Goal: Task Accomplishment & Management: Complete application form

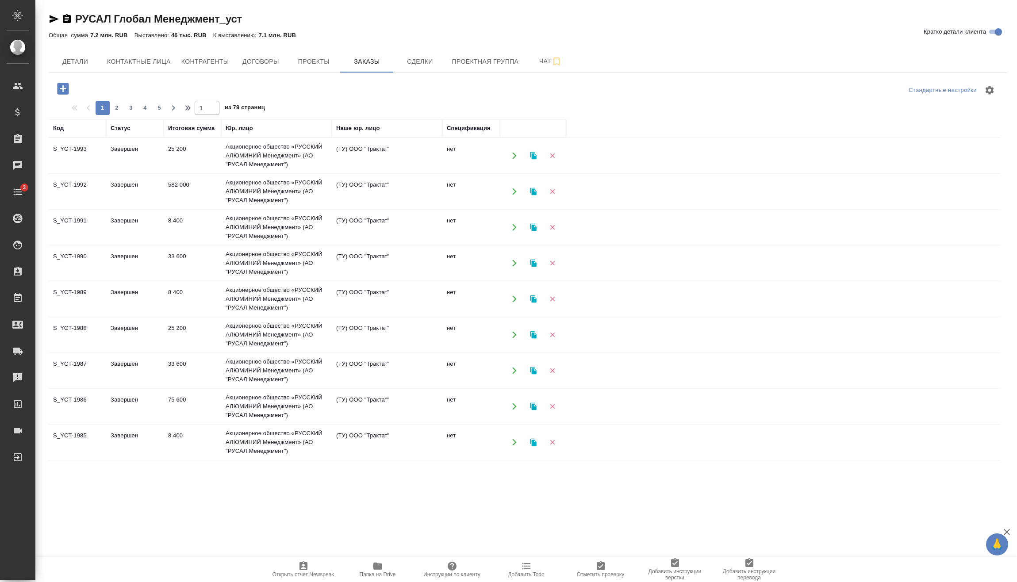
click at [64, 91] on icon "button" at bounding box center [63, 89] width 12 height 12
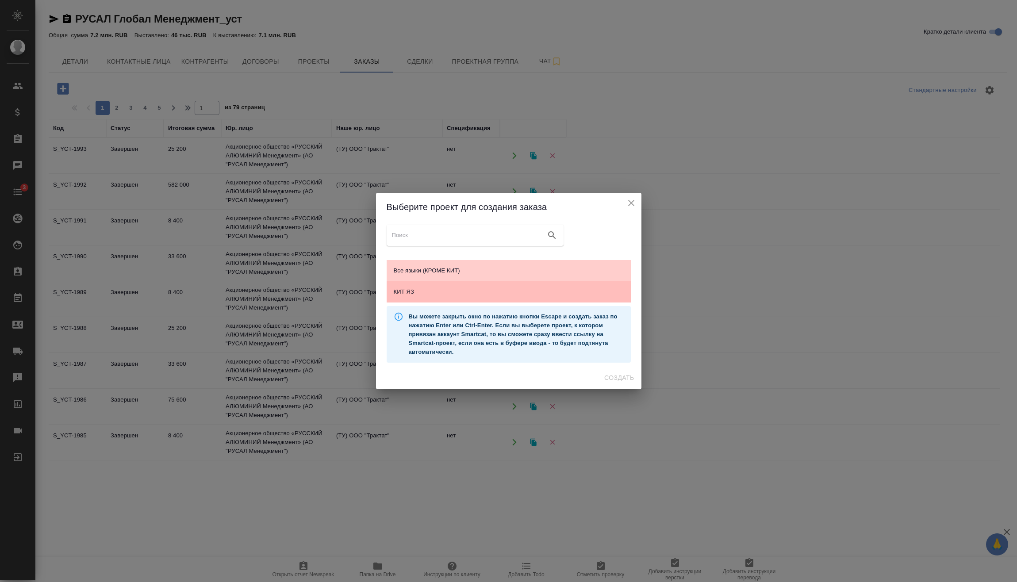
click at [442, 301] on div "КИТ ЯЗ" at bounding box center [509, 291] width 244 height 21
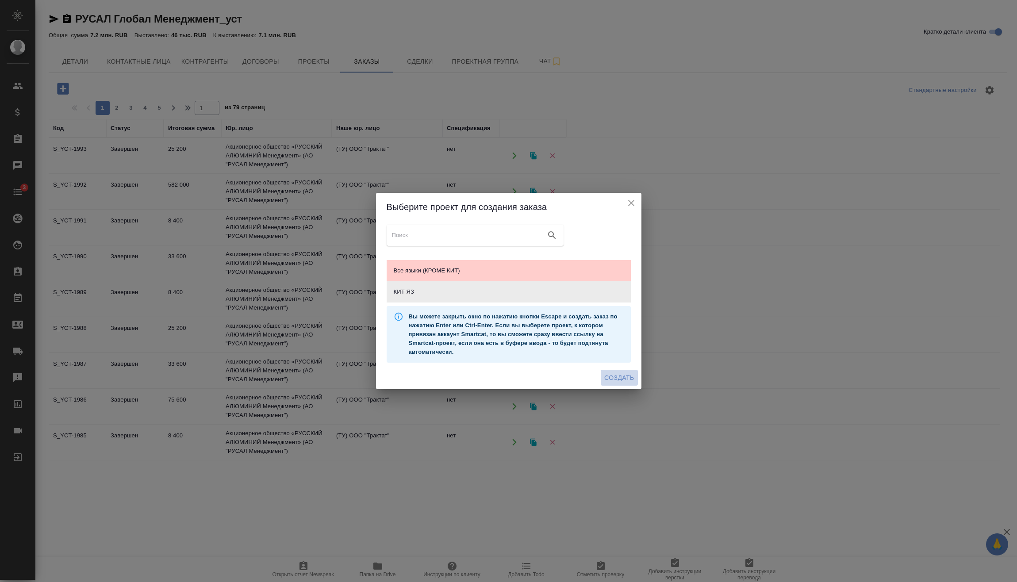
click at [619, 385] on button "Создать" at bounding box center [619, 378] width 37 height 16
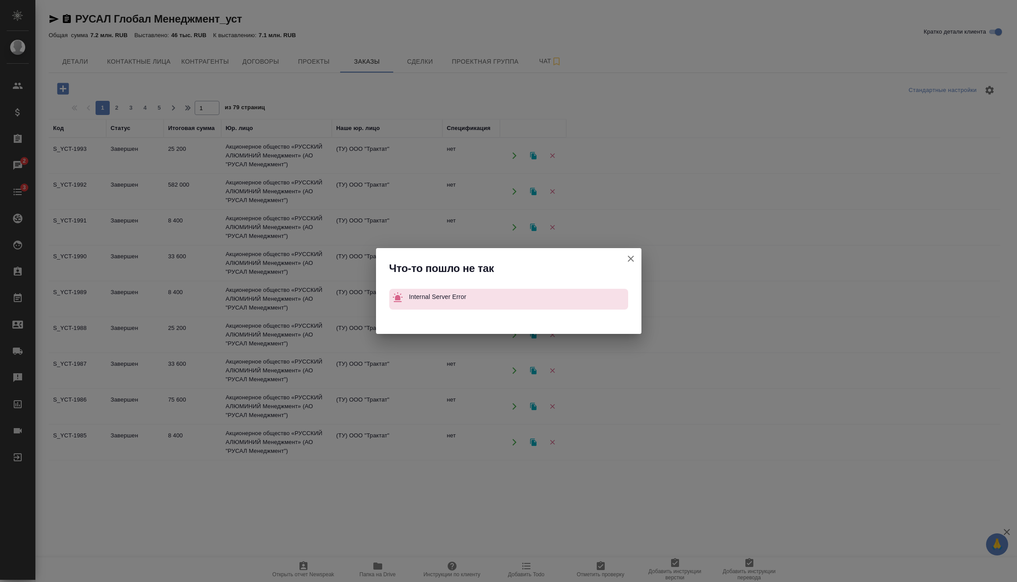
click at [634, 261] on icon "button" at bounding box center [631, 259] width 11 height 11
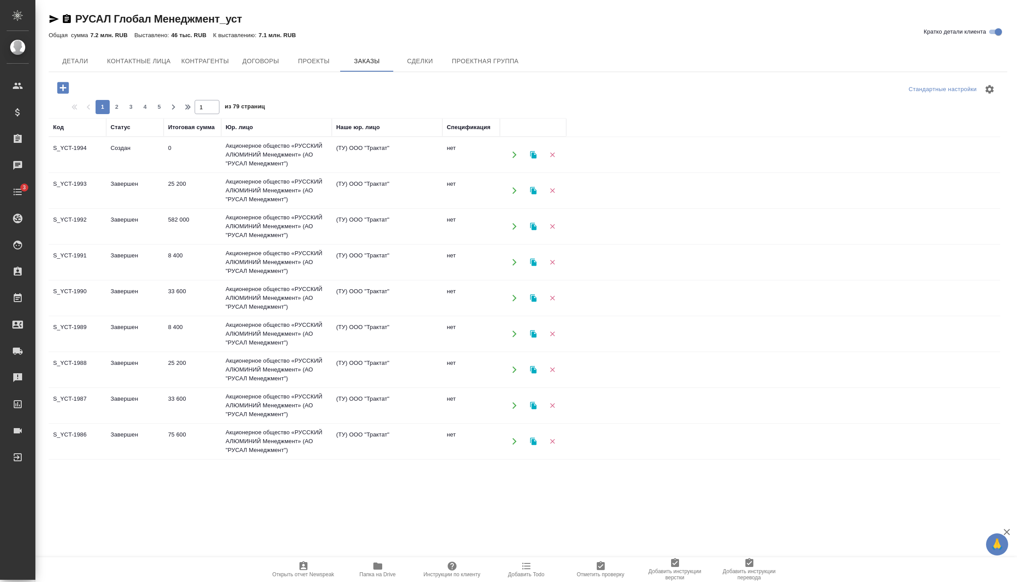
click at [202, 156] on td "0" at bounding box center [193, 154] width 58 height 31
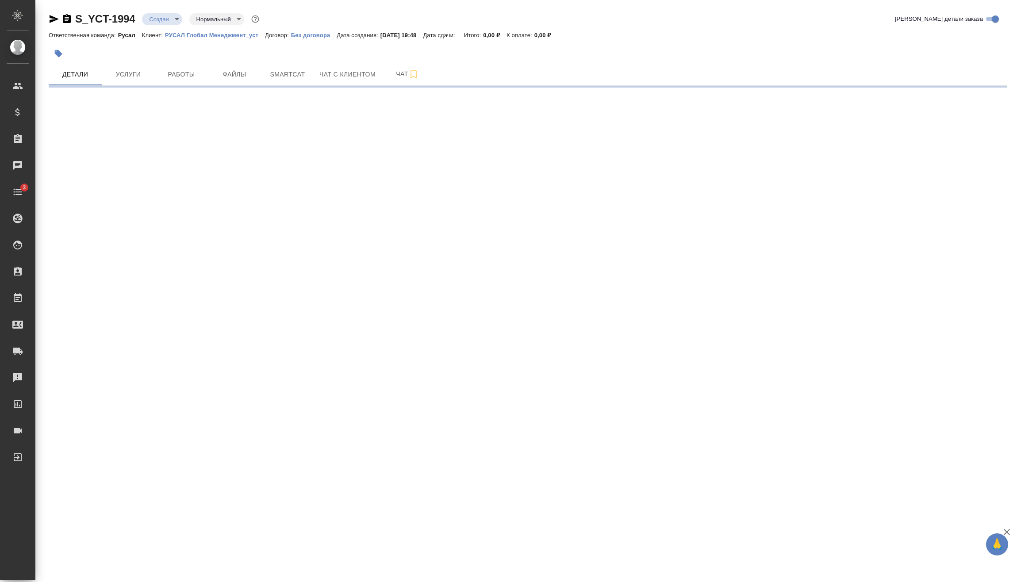
select select "RU"
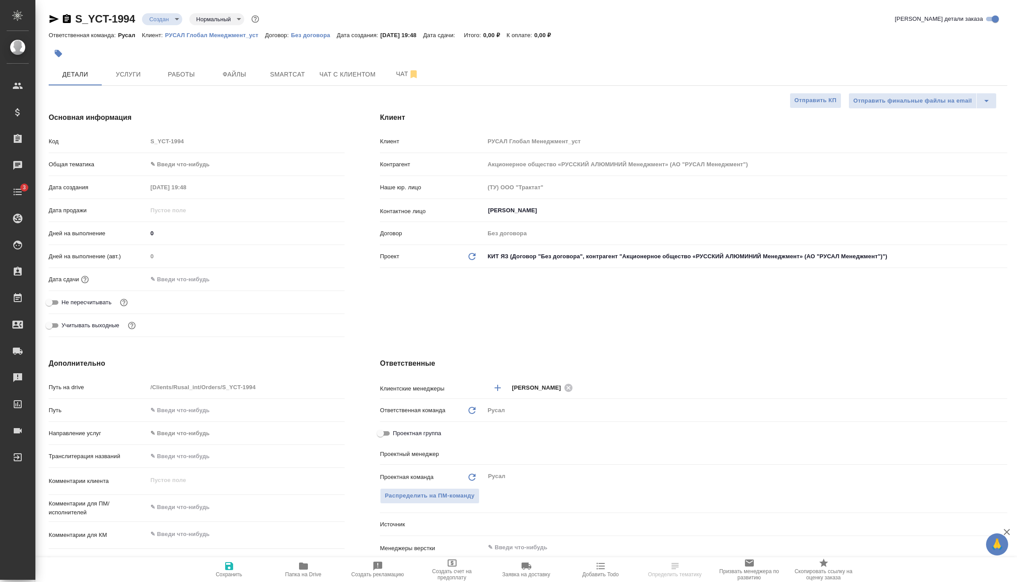
type textarea "x"
type input "[PERSON_NAME]"
click at [197, 157] on body "🙏 .cls-1 fill:#fff; AWATERA Vasilev Evgeniy Клиенты Спецификации Заказы Чаты 3 …" at bounding box center [508, 291] width 1017 height 582
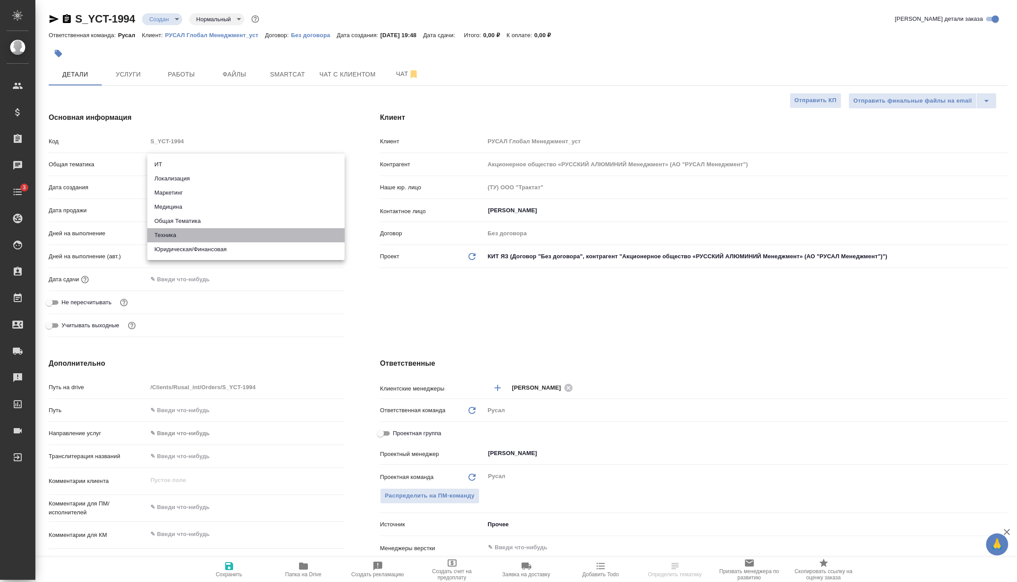
click at [187, 229] on li "Техника" at bounding box center [245, 235] width 197 height 14
type input "tech"
type textarea "x"
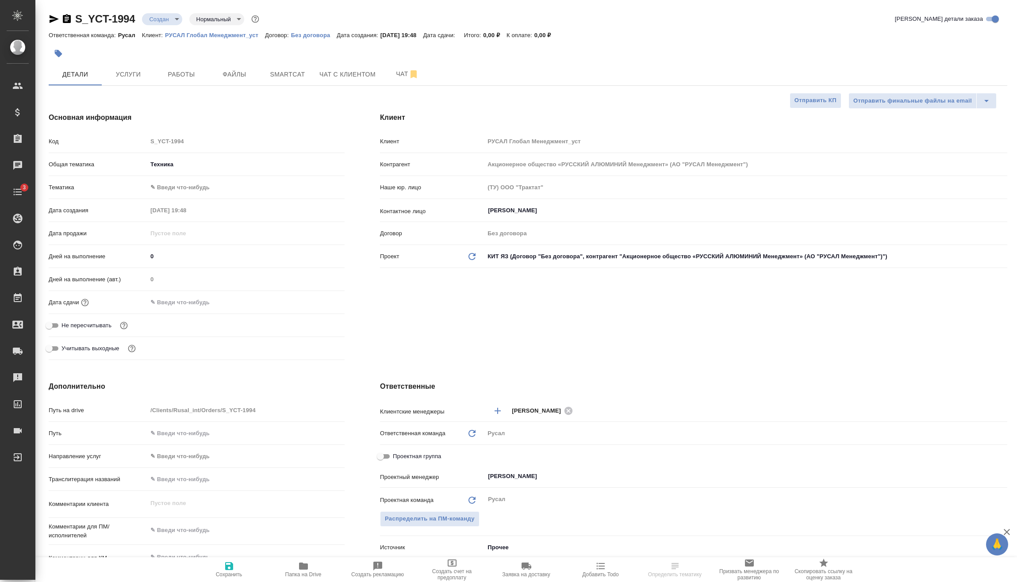
click at [205, 187] on body "🙏 .cls-1 fill:#fff; AWATERA Vasilev Evgeniy Клиенты Спецификации Заказы Чаты 3 …" at bounding box center [508, 291] width 1017 height 582
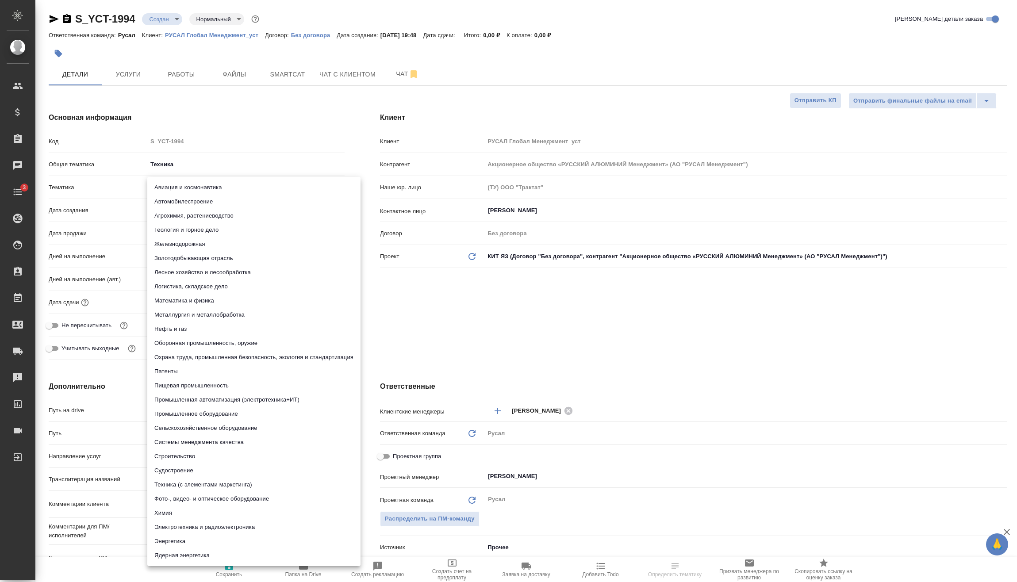
click at [194, 311] on li "Металлургия и металлобработка" at bounding box center [253, 315] width 213 height 14
type textarea "x"
type input "60014e23f7d9dc5f480a3cf8"
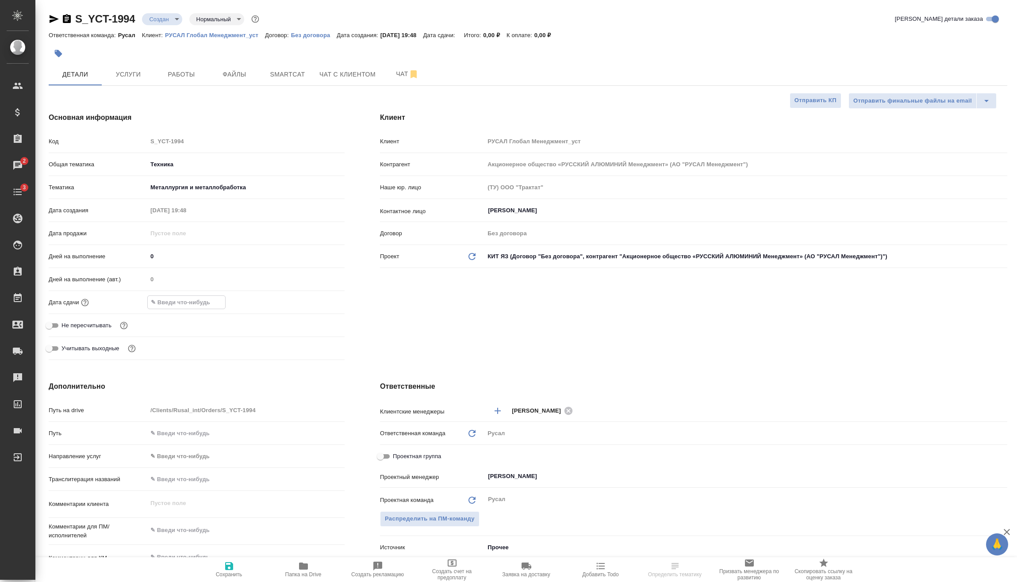
click at [214, 302] on input "text" at bounding box center [186, 302] width 77 height 13
click at [313, 305] on div at bounding box center [245, 302] width 197 height 13
click at [320, 303] on icon "button" at bounding box center [319, 301] width 8 height 9
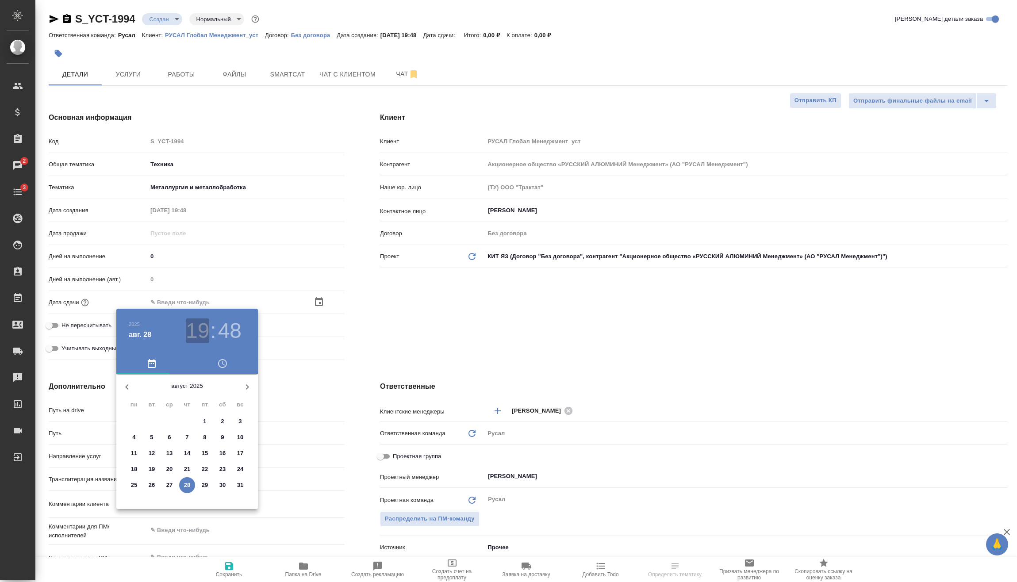
click at [200, 327] on h3 "19" at bounding box center [197, 331] width 23 height 25
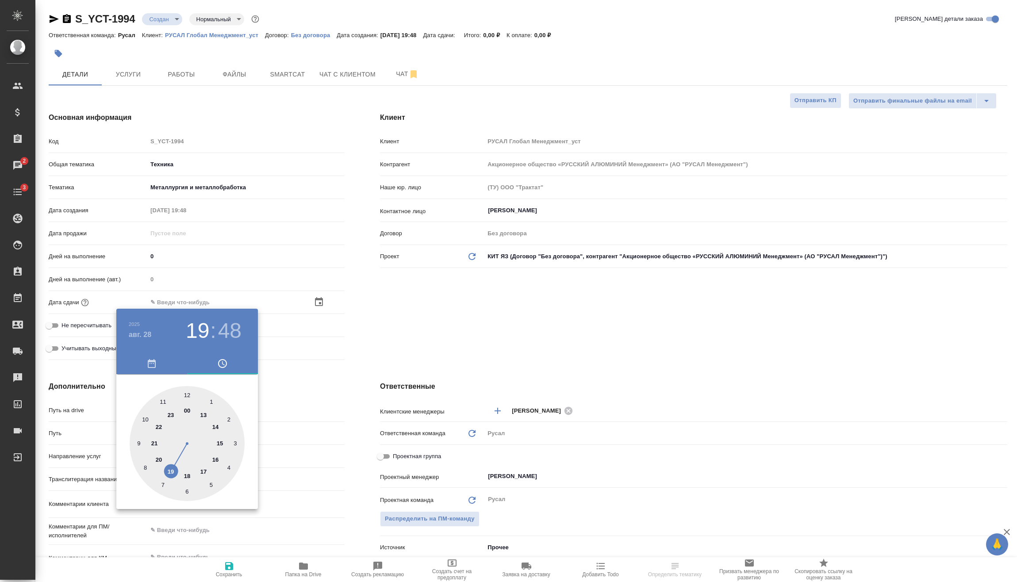
type input "28.08.2025 21:48"
type textarea "x"
click at [155, 440] on div at bounding box center [187, 443] width 115 height 115
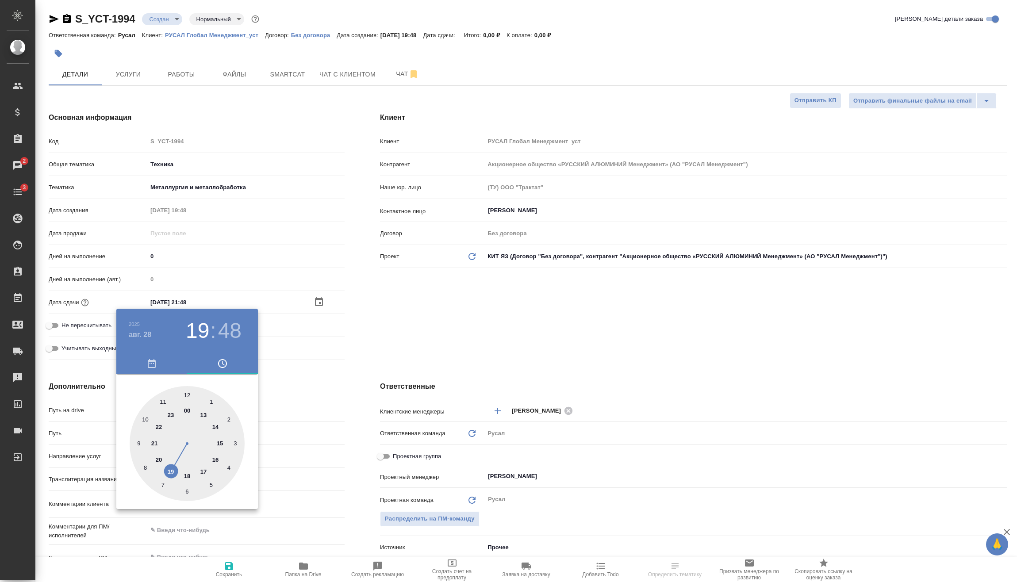
type textarea "x"
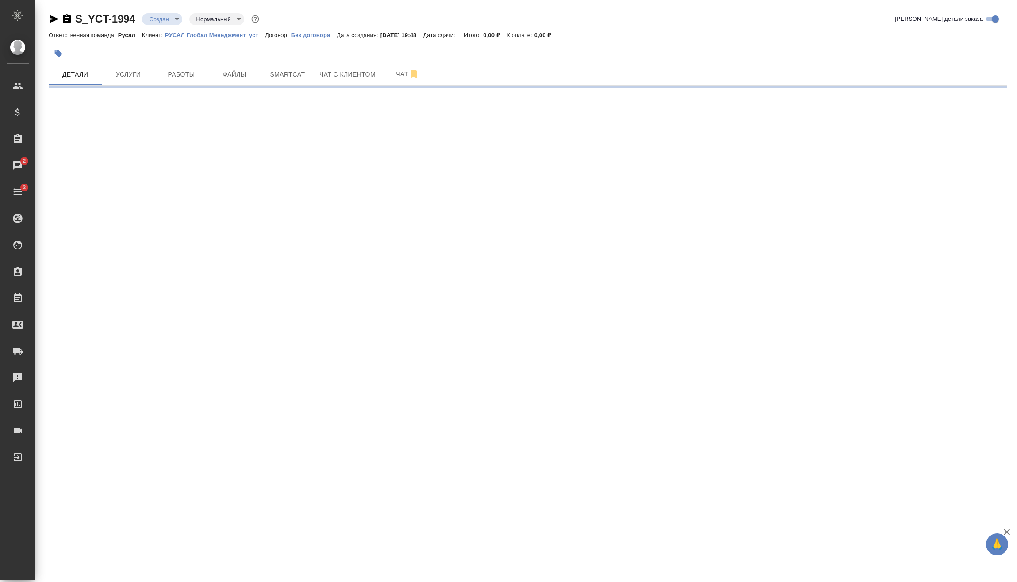
select select "RU"
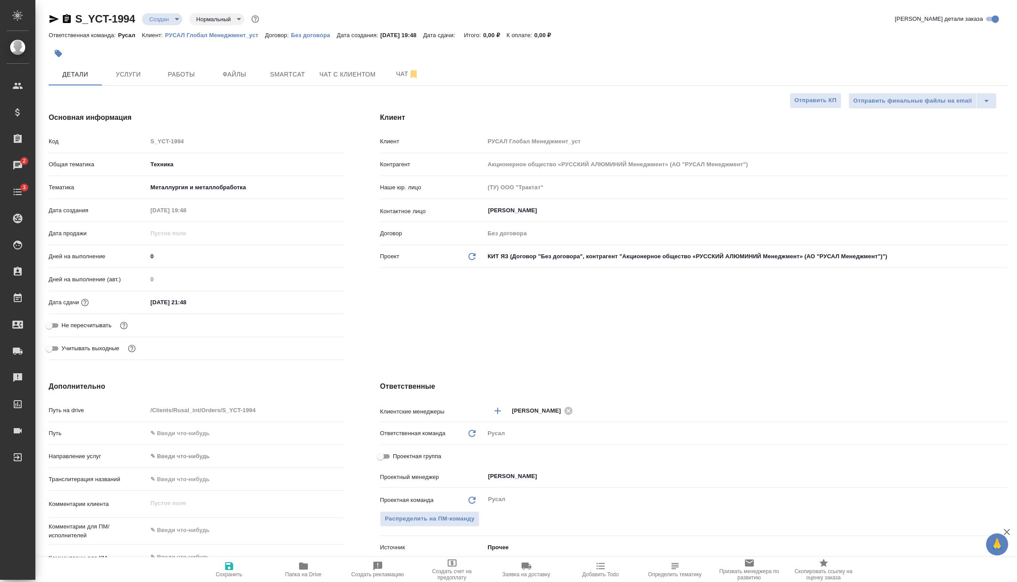
type textarea "x"
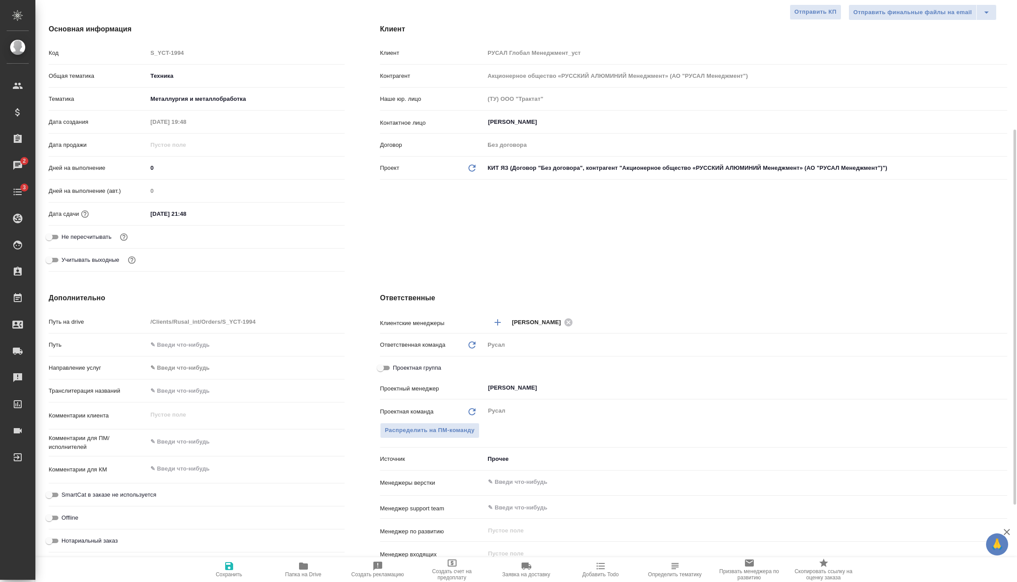
scroll to position [133, 0]
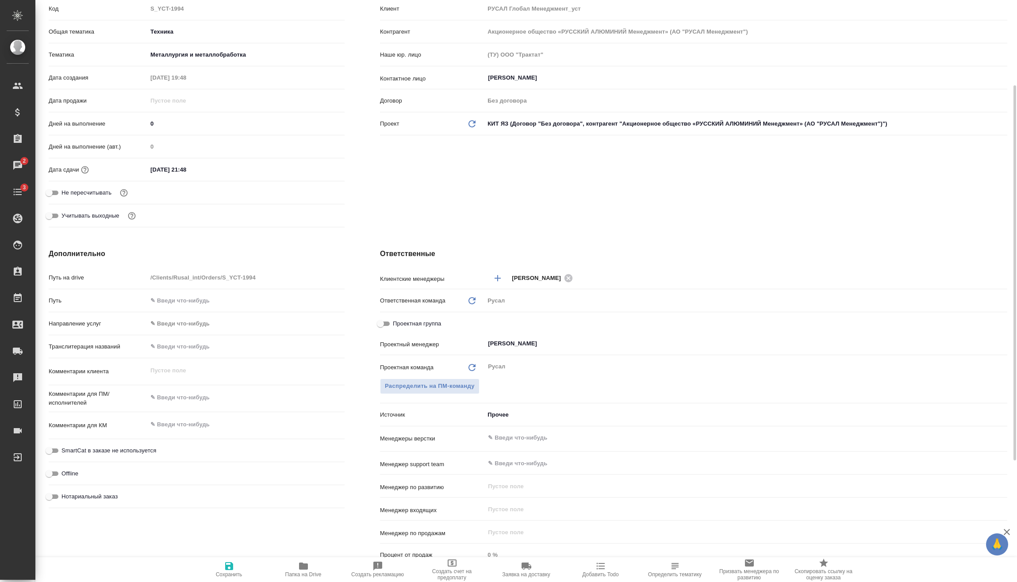
type textarea "x"
click at [230, 399] on textarea at bounding box center [245, 397] width 197 height 15
type textarea "x"
type textarea "2"
type textarea "x"
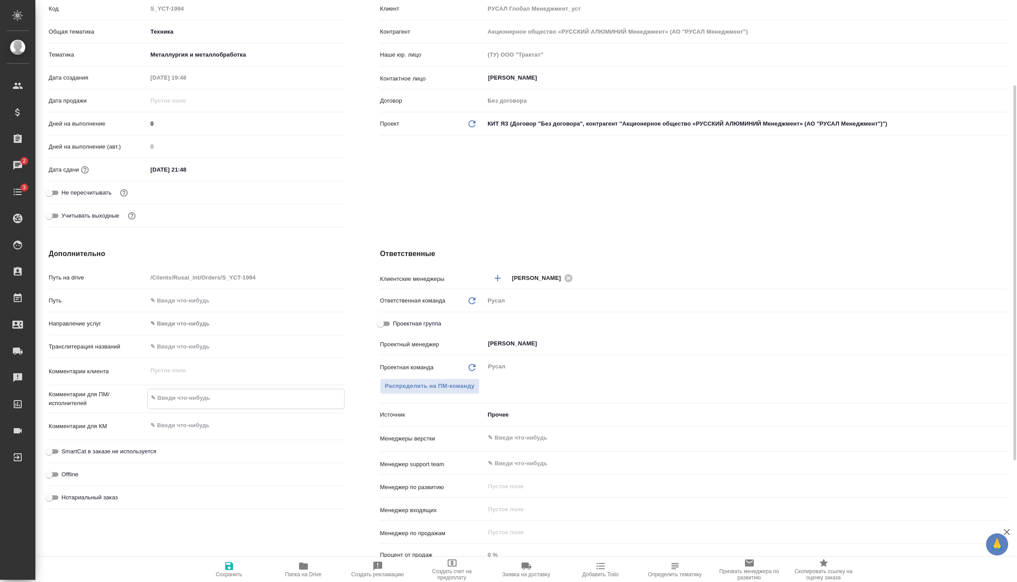
type textarea "x"
type textarea "28"
type textarea "x"
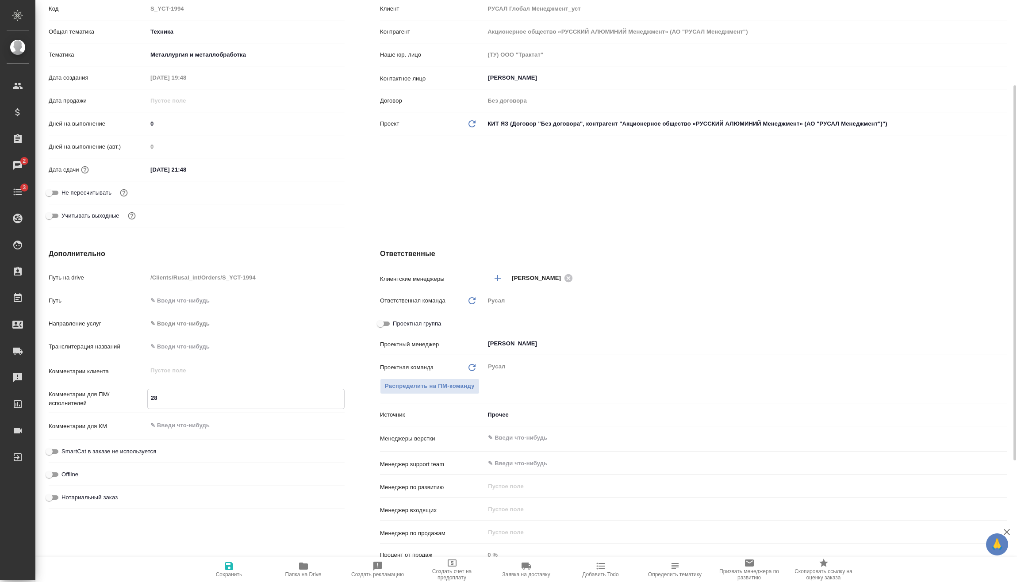
type textarea "x"
type textarea "28."
type textarea "x"
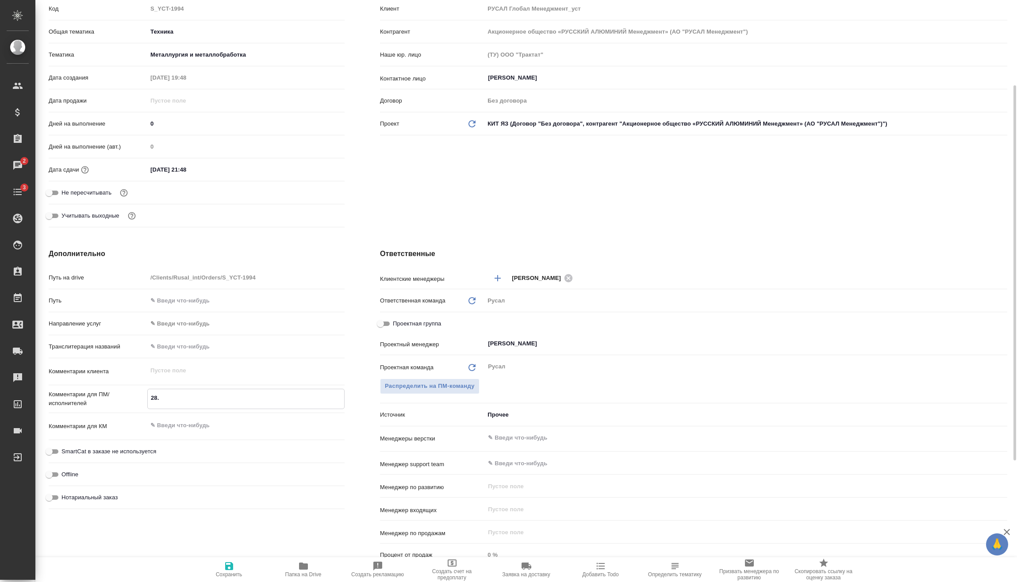
type textarea "28.0"
type textarea "x"
type textarea "28.08"
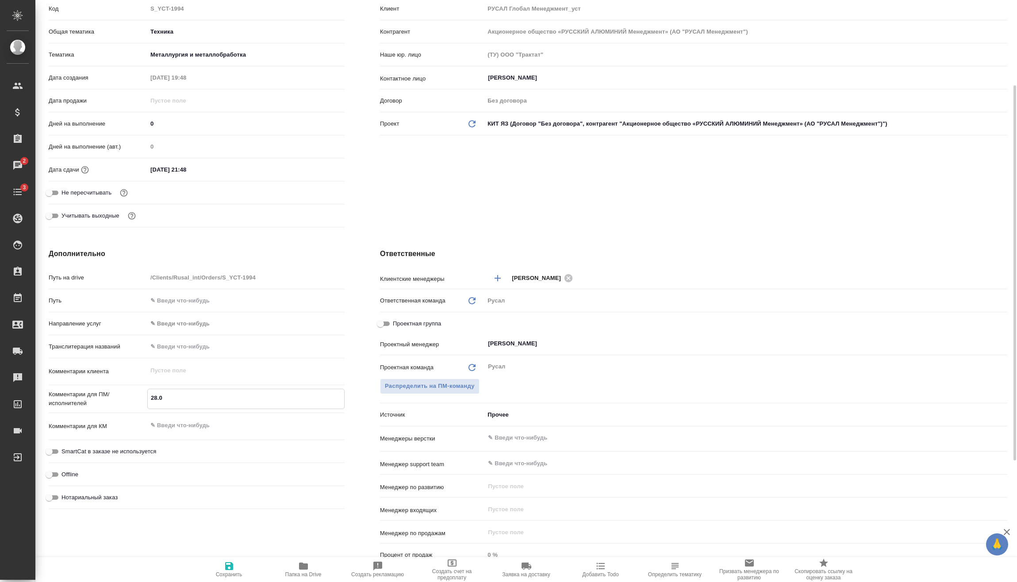
type textarea "x"
type textarea "28.08"
type textarea "x"
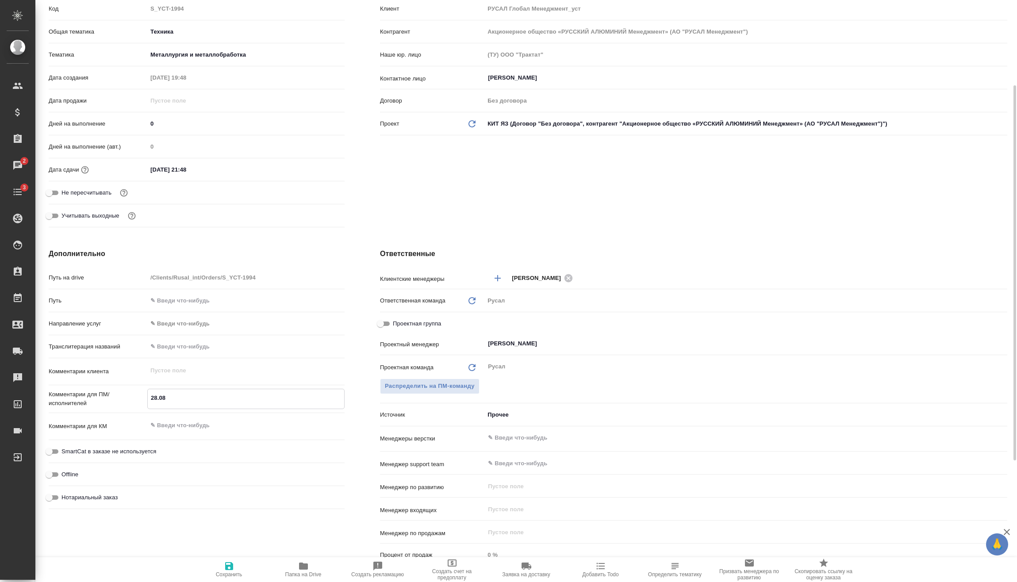
type textarea "x"
type textarea "28.08 М"
type textarea "x"
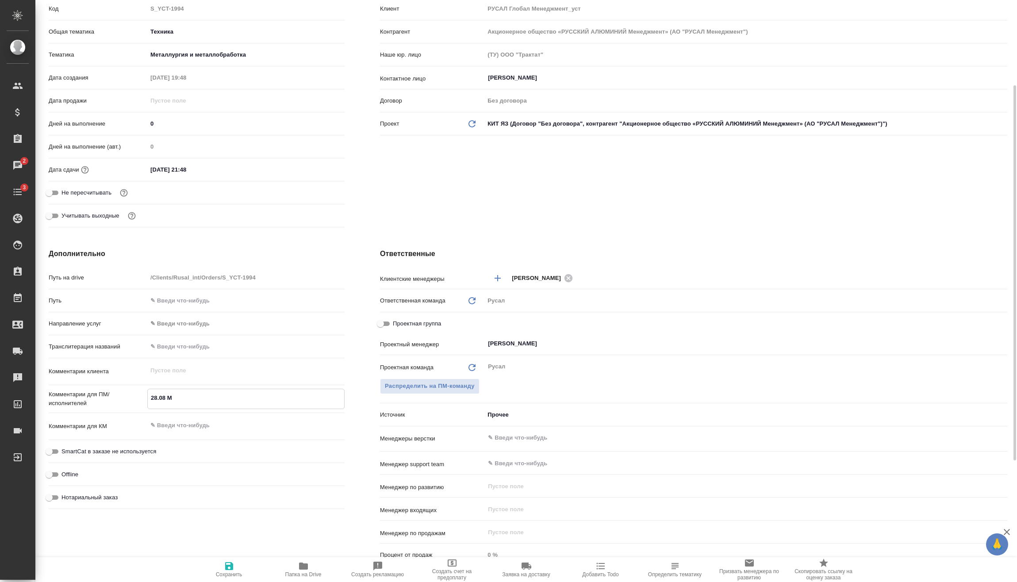
type textarea "x"
type textarea "28.08 Ми"
type textarea "x"
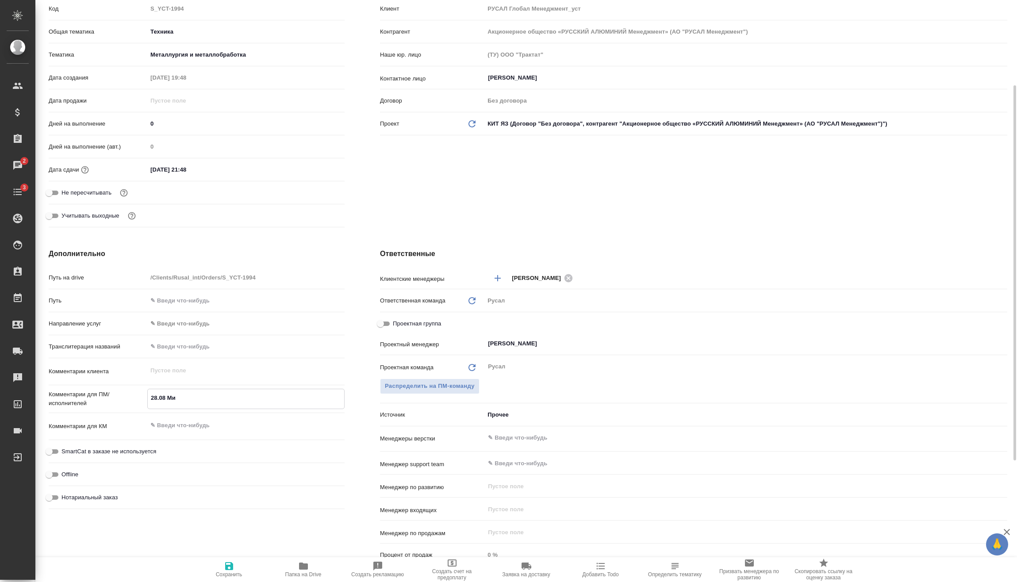
type textarea "28.08 Мир"
type textarea "x"
type textarea "28.08 Миро"
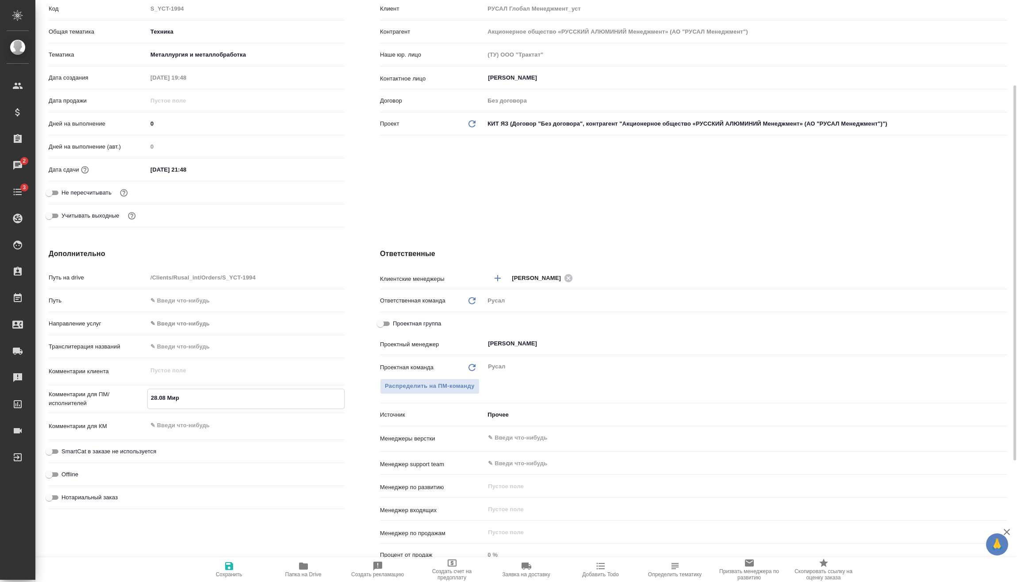
type textarea "x"
type textarea "28.08 Мирош"
type textarea "x"
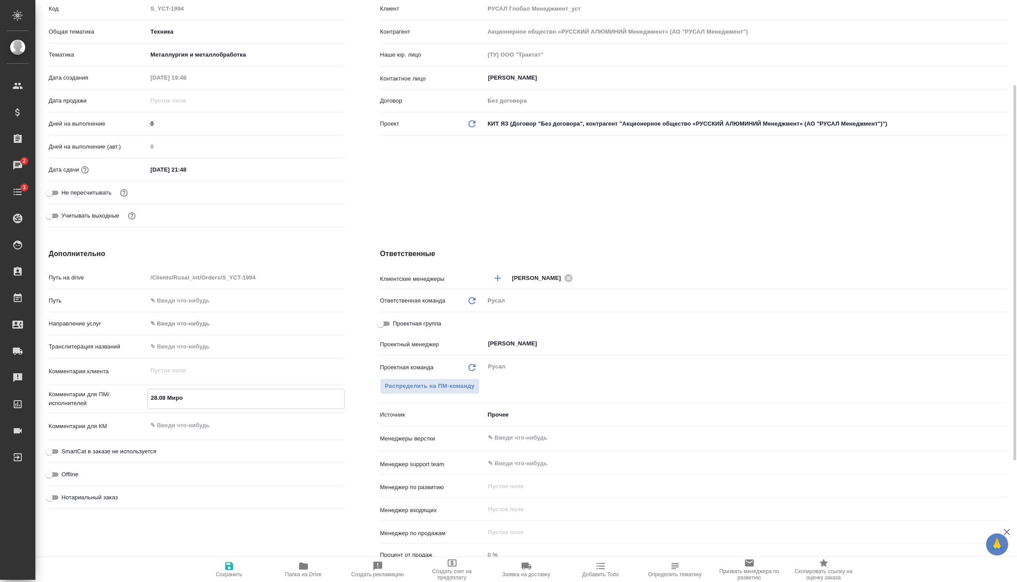
type textarea "x"
type textarea "28.08 Мироши"
type textarea "x"
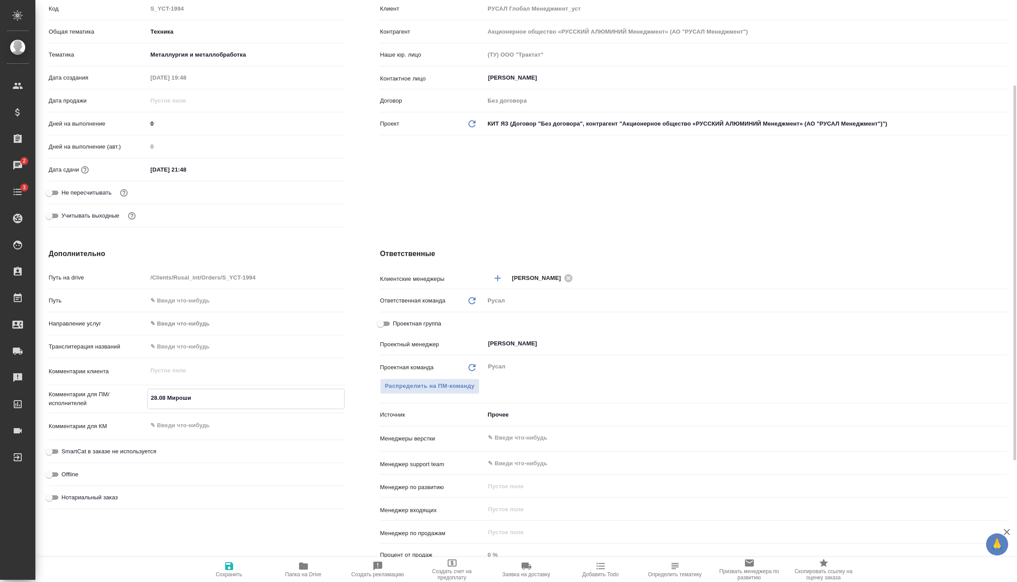
type textarea "x"
type textarea "28.08 Мирошин"
type textarea "x"
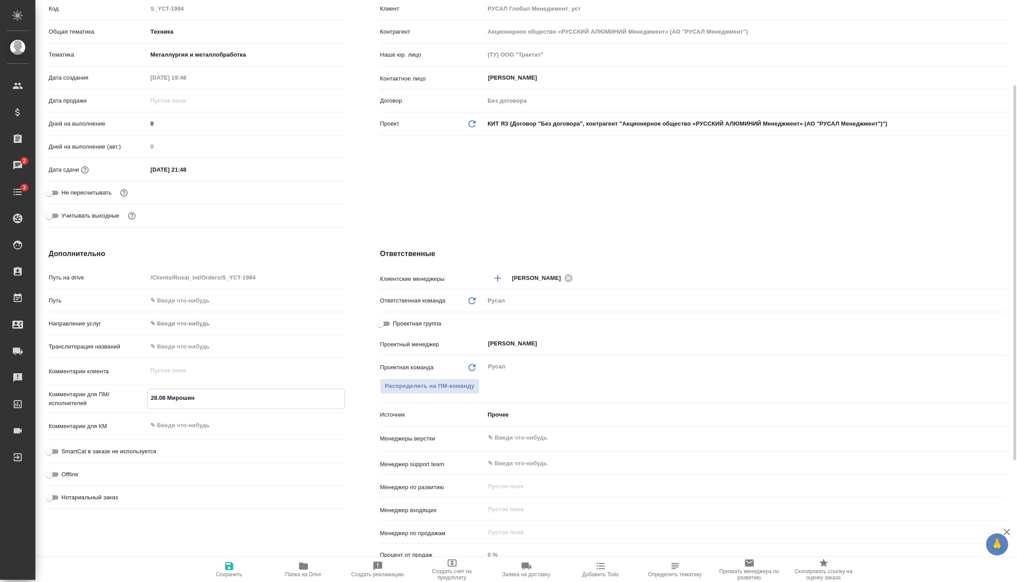
type textarea "28.08 Мирошина"
type textarea "x"
type textarea "28.08 Мирошина"
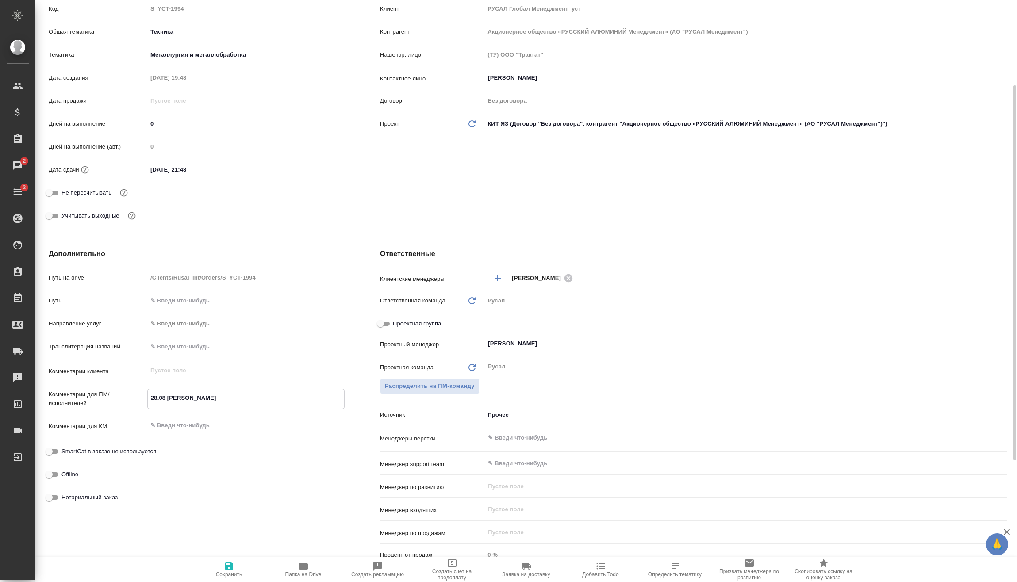
type textarea "x"
type textarea "28.08 Мирошина О"
type textarea "x"
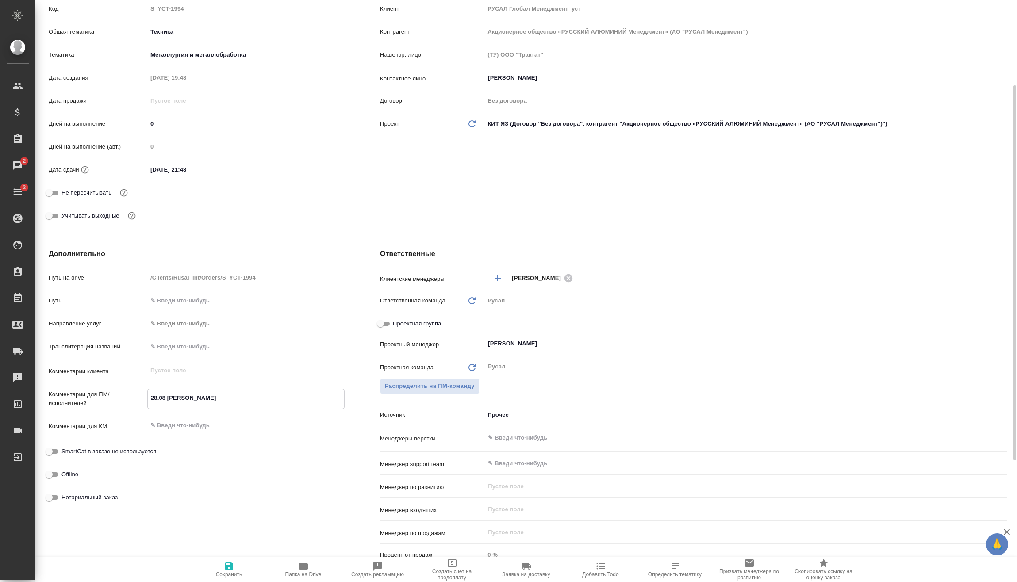
type textarea "x"
type textarea "28.08 Мирошина Он"
type textarea "x"
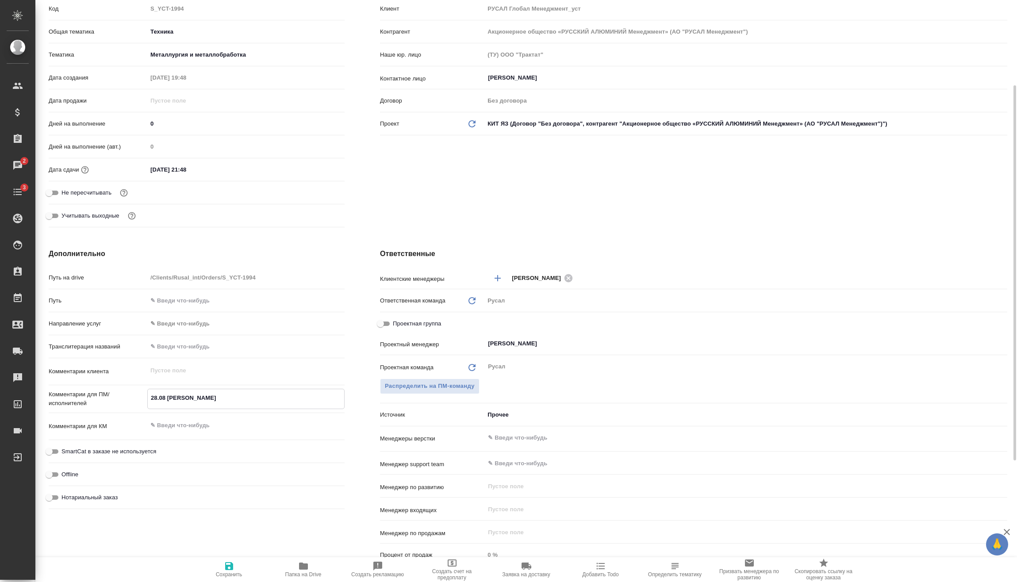
type textarea "28.08 Мирошина Онн"
type textarea "x"
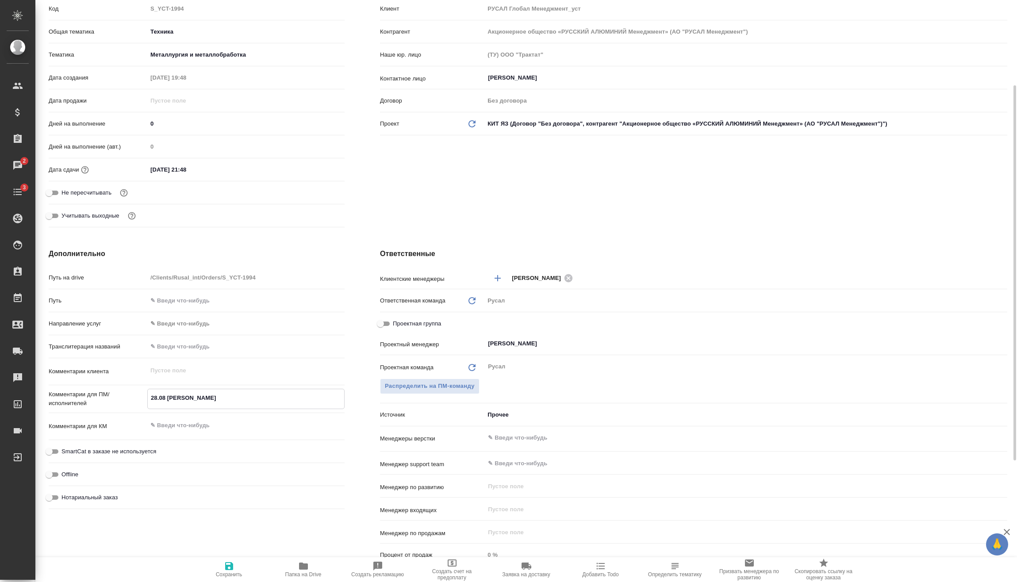
type textarea "28.08 Мирошина Он"
type textarea "x"
type textarea "28.08 Мирошина Онл"
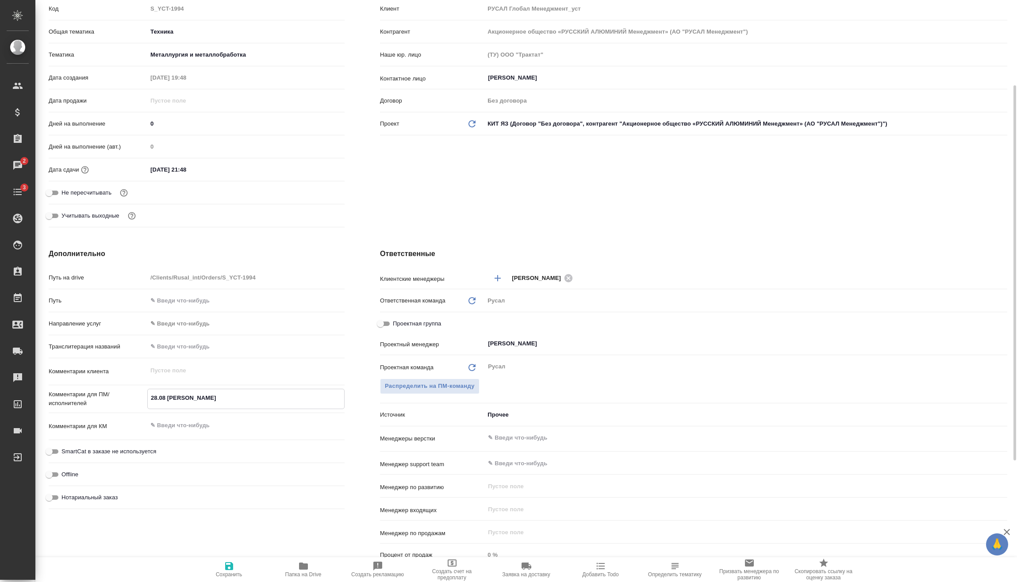
type textarea "x"
type textarea "28.08 Мирошина Онла"
type textarea "x"
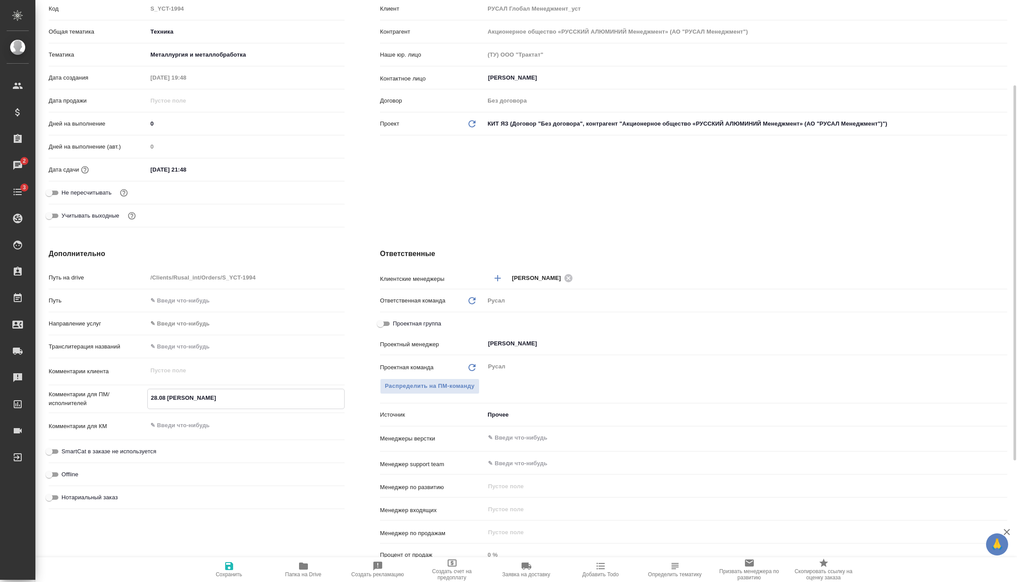
type textarea "x"
type textarea "28.08 Мирошина Онлай"
type textarea "x"
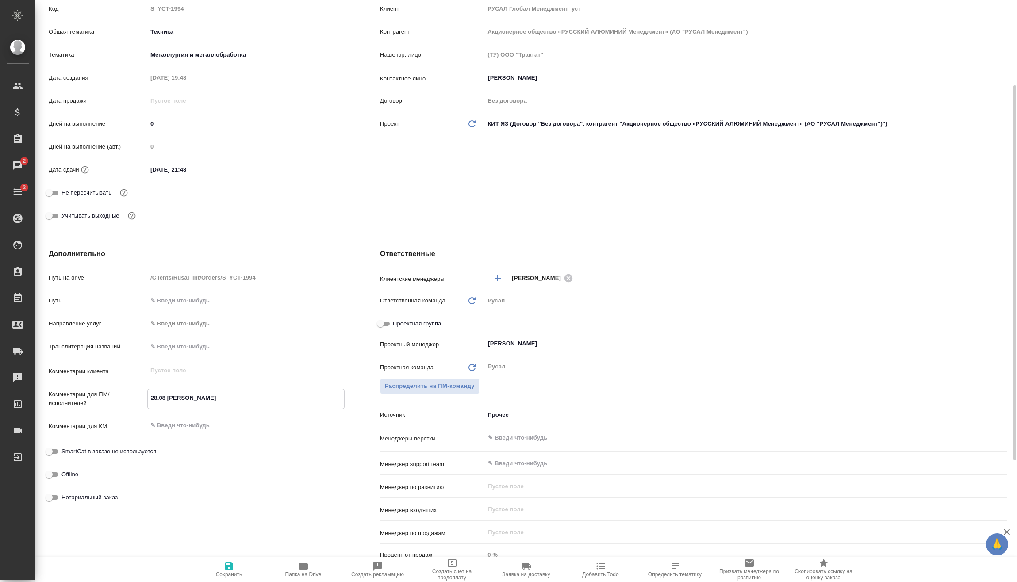
type textarea "x"
type textarea "28.08 Мирошина Онлайн"
type textarea "x"
type textarea "28.08 Мирошина Онлайн"
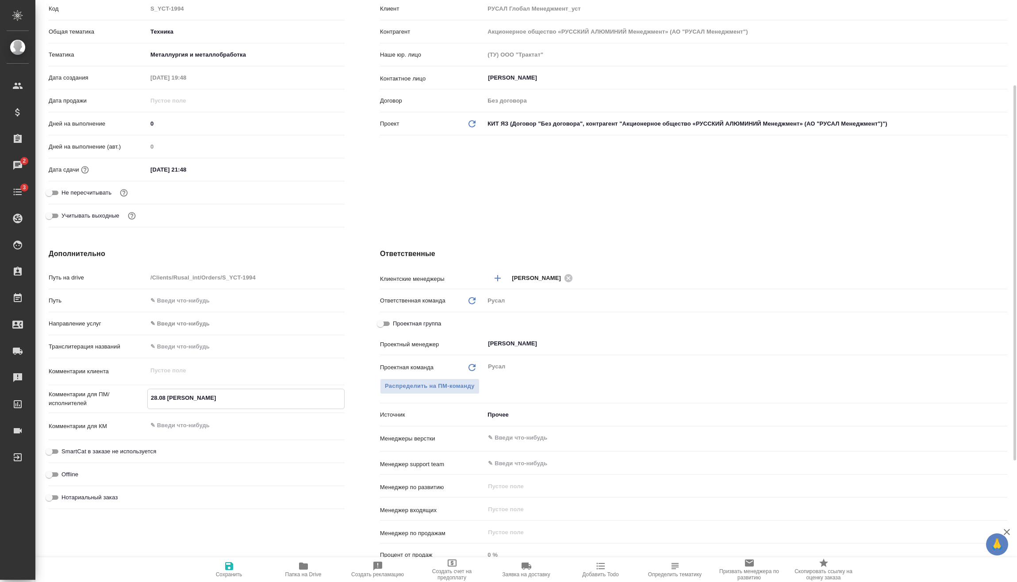
type textarea "x"
click at [232, 574] on span "Сохранить" at bounding box center [229, 575] width 27 height 6
type textarea "x"
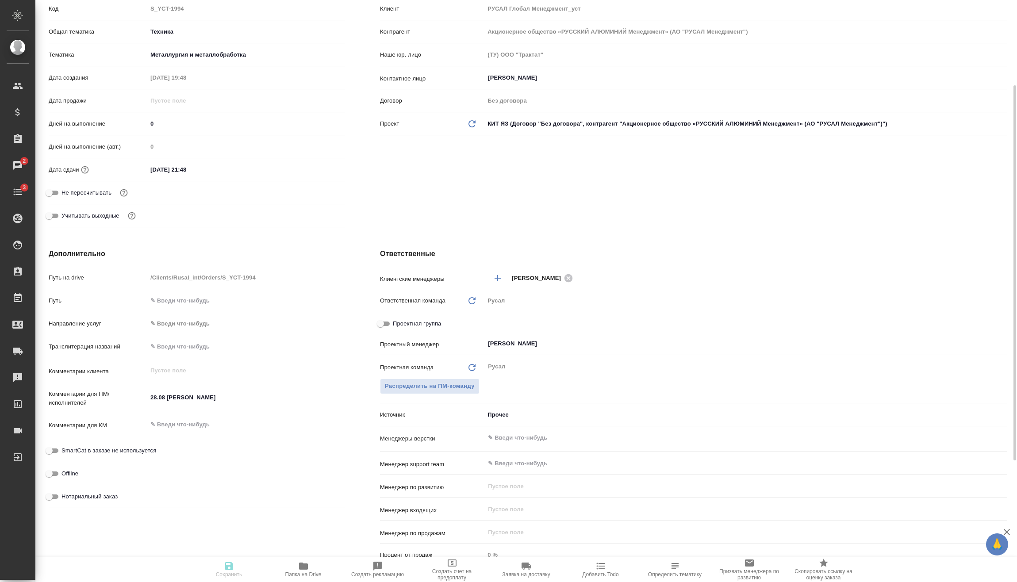
type textarea "x"
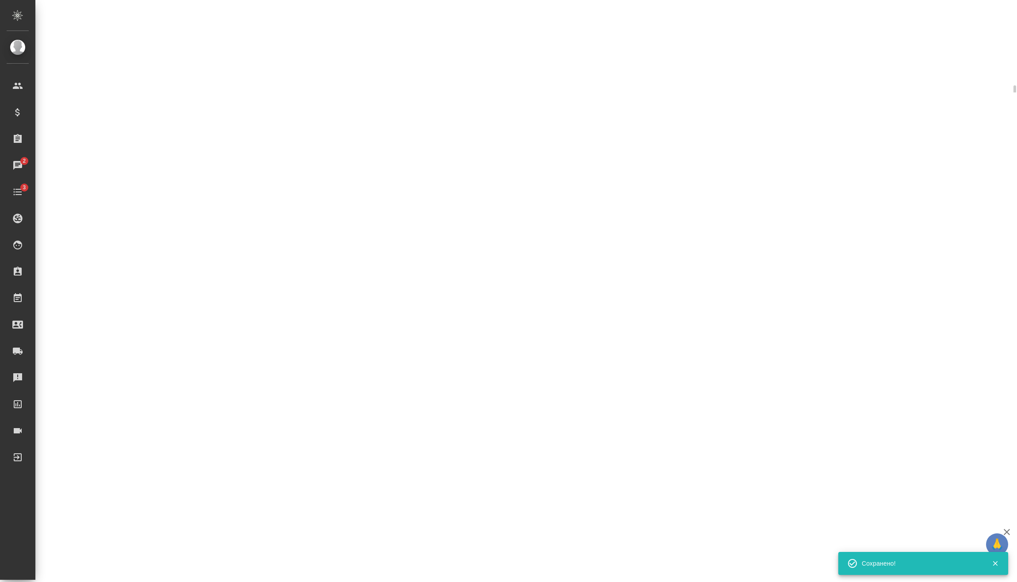
select select "RU"
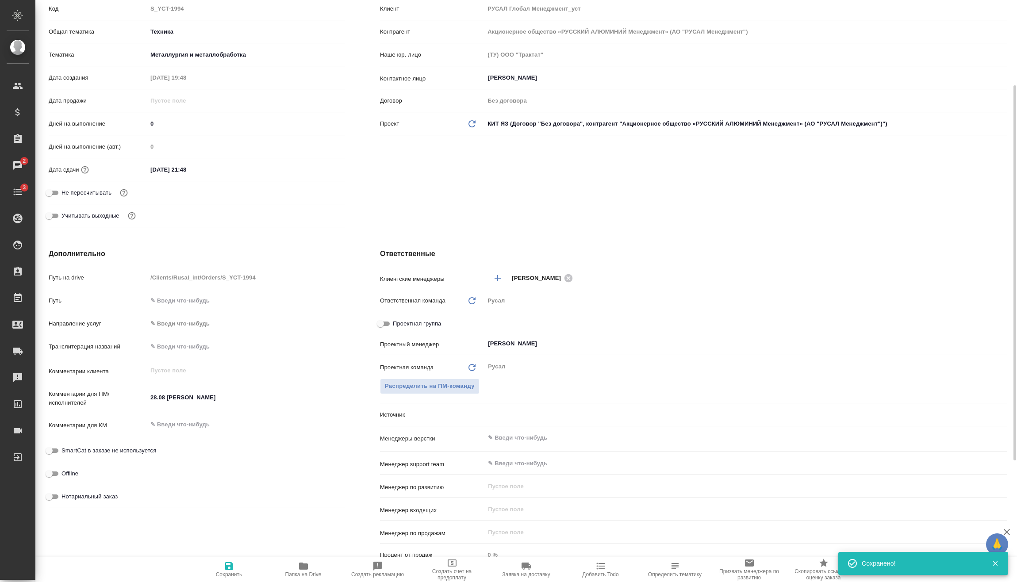
type textarea "x"
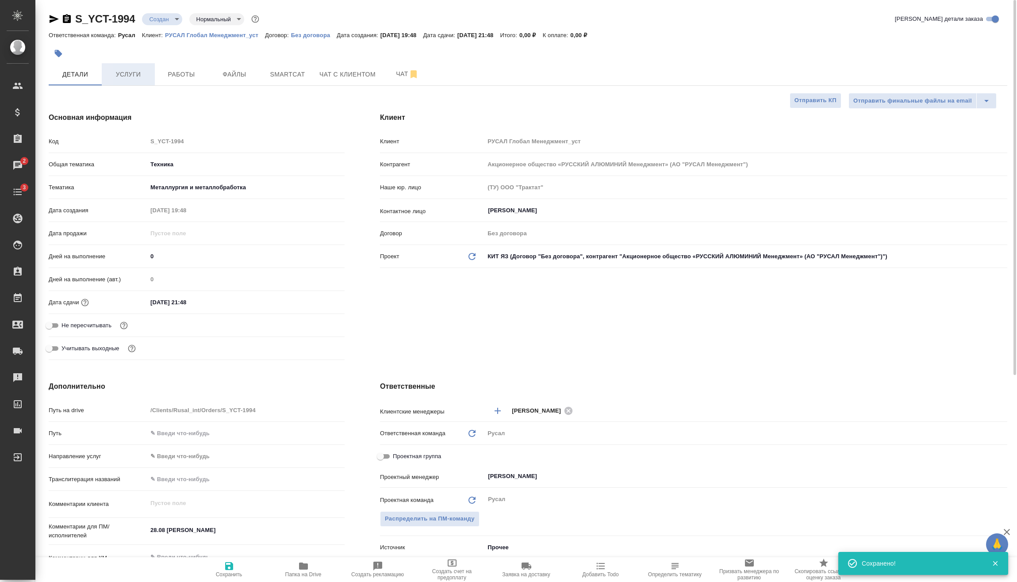
click at [136, 73] on span "Услуги" at bounding box center [128, 74] width 42 height 11
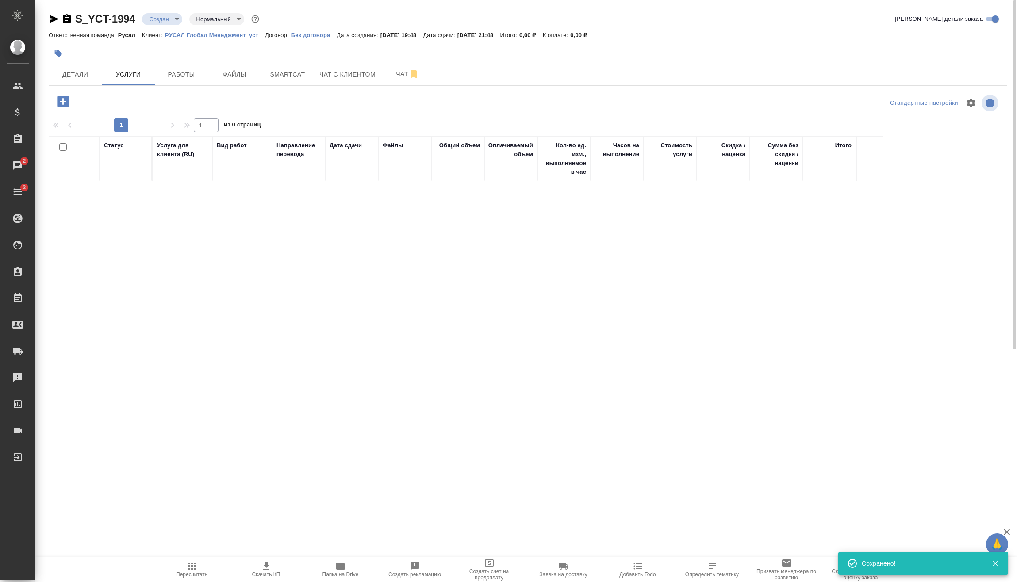
click at [68, 103] on icon "button" at bounding box center [63, 102] width 12 height 12
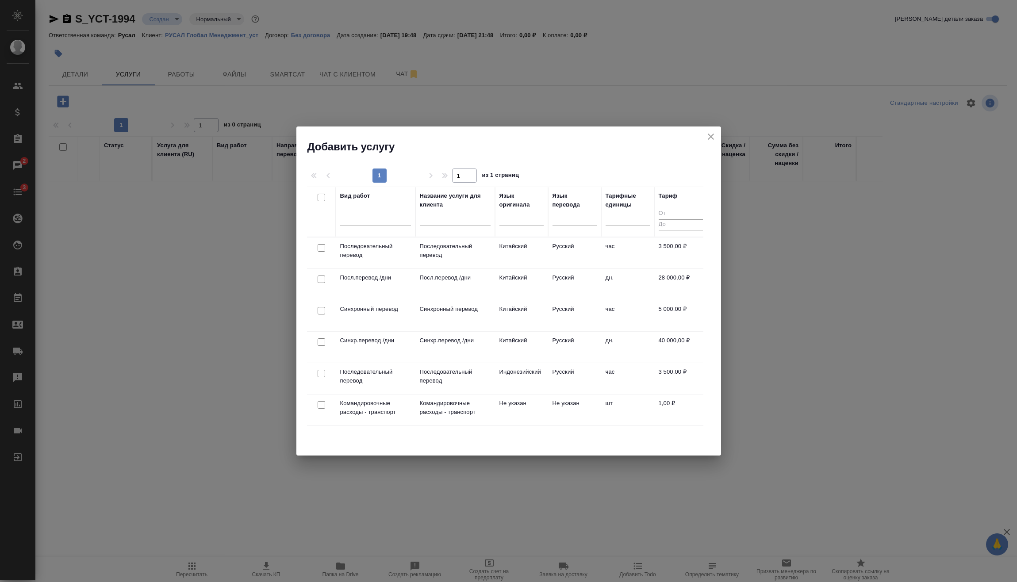
click at [324, 248] on input "checkbox" at bounding box center [322, 248] width 8 height 8
checkbox input "true"
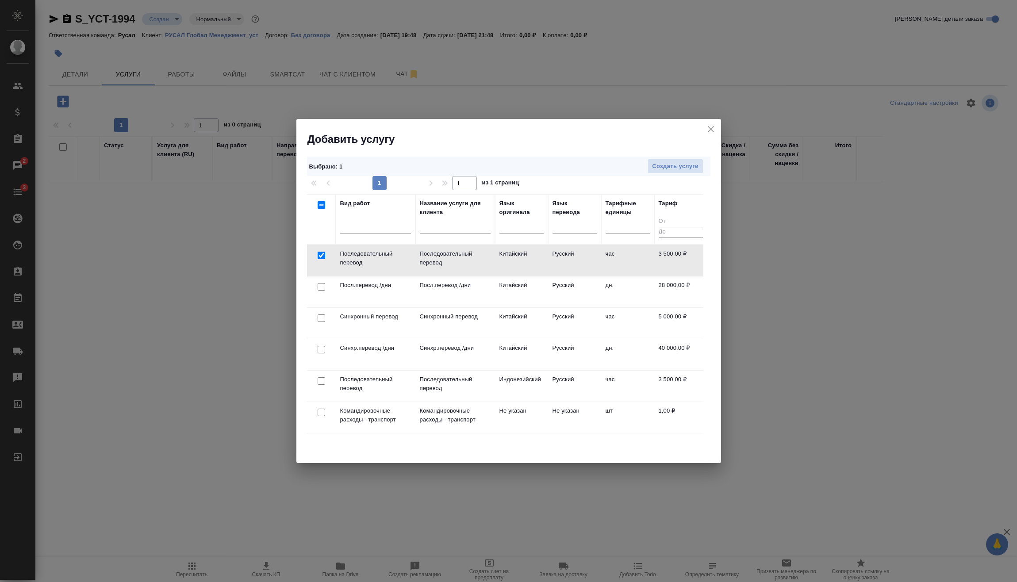
drag, startPoint x: 675, startPoint y: 158, endPoint x: 678, endPoint y: 164, distance: 6.3
click at [675, 158] on div "Выбрано : 1 Создать услуги" at bounding box center [508, 167] width 403 height 20
click at [680, 166] on span "Создать услуги" at bounding box center [675, 166] width 46 height 10
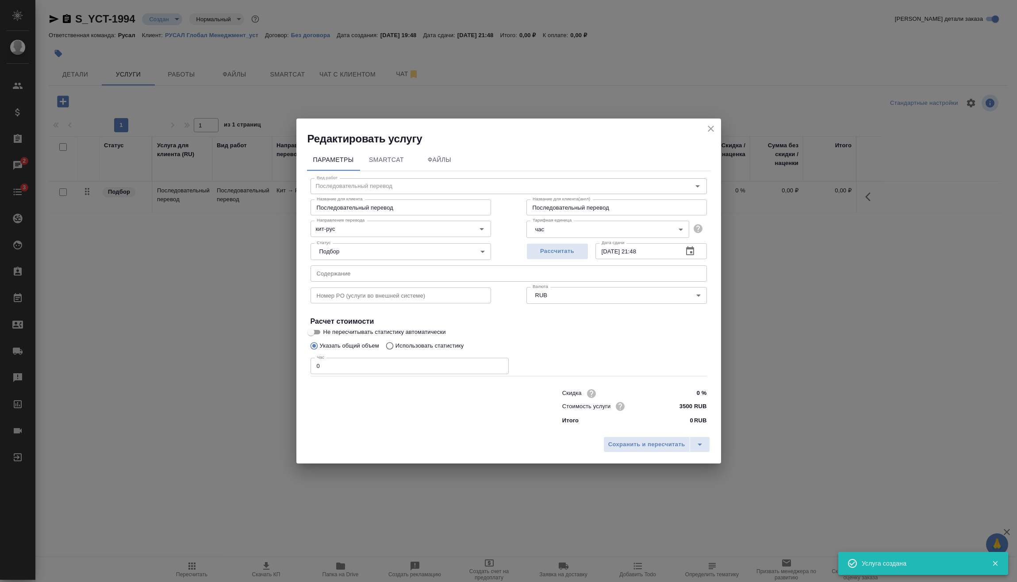
drag, startPoint x: 346, startPoint y: 369, endPoint x: 254, endPoint y: 376, distance: 92.3
click at [308, 372] on div "Вид работ Последовательный перевод Вид работ Название для клиента Последователь…" at bounding box center [508, 300] width 403 height 258
type input "4"
click at [660, 445] on span "Сохранить и пересчитать" at bounding box center [646, 445] width 77 height 10
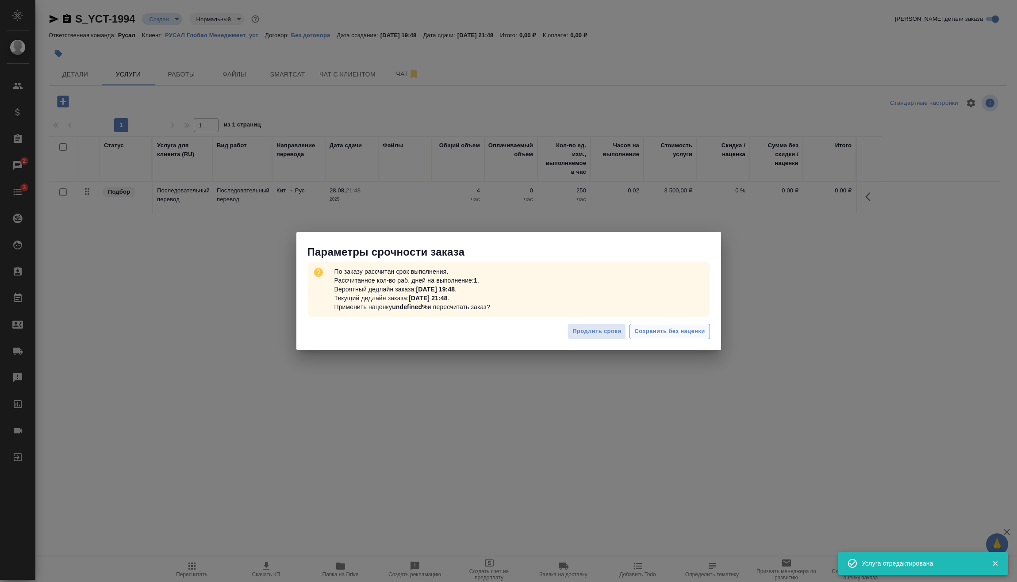
click at [650, 326] on button "Сохранить без наценки" at bounding box center [670, 331] width 80 height 15
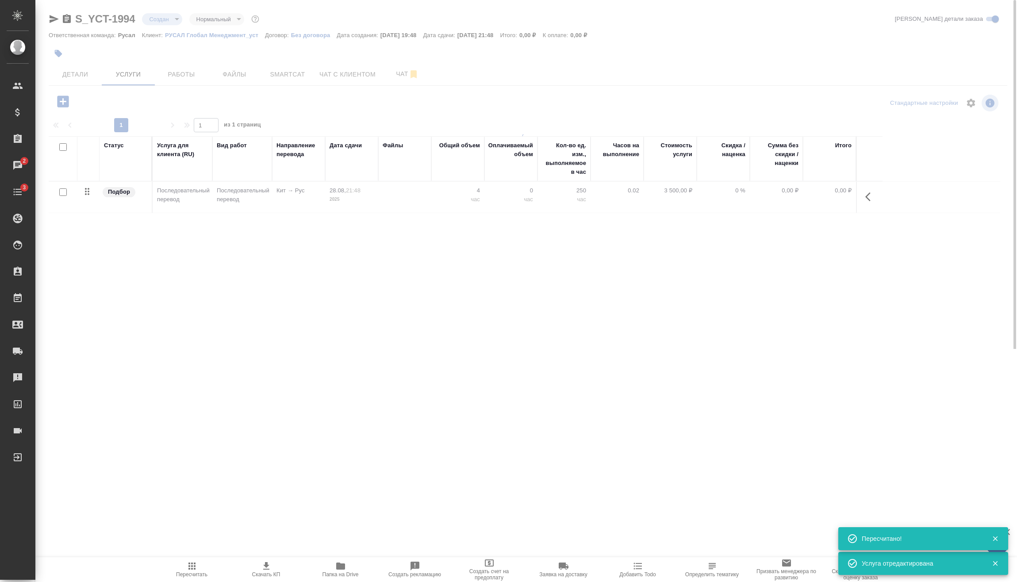
type input "urgent"
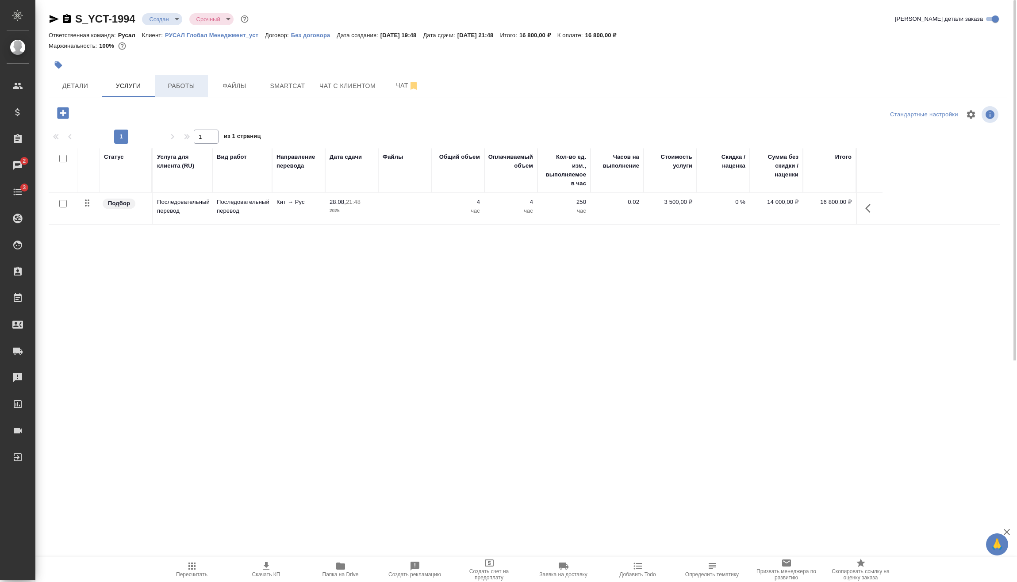
click at [191, 86] on span "Работы" at bounding box center [181, 86] width 42 height 11
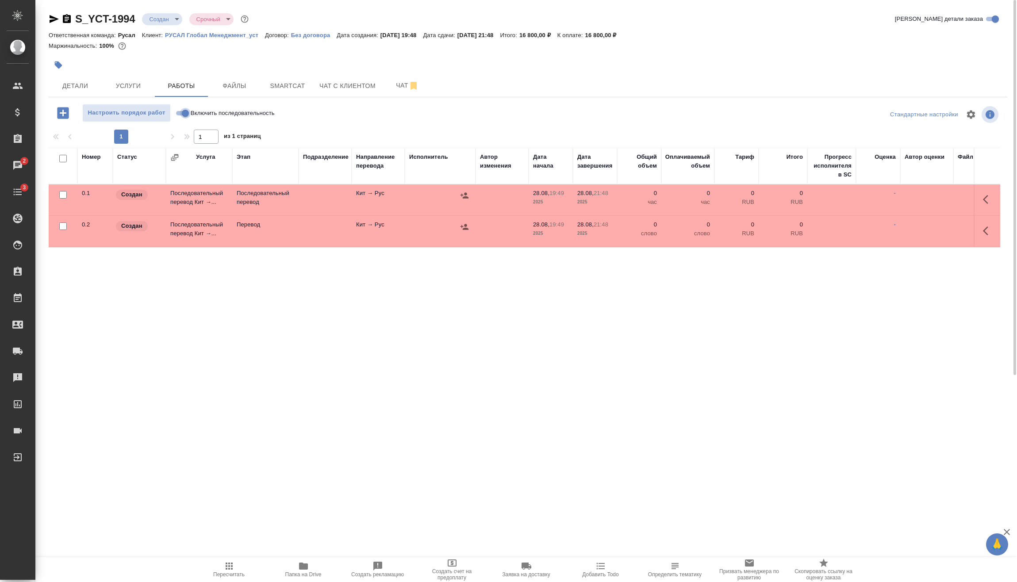
click at [185, 114] on input "Включить последовательность" at bounding box center [185, 113] width 32 height 11
checkbox input "true"
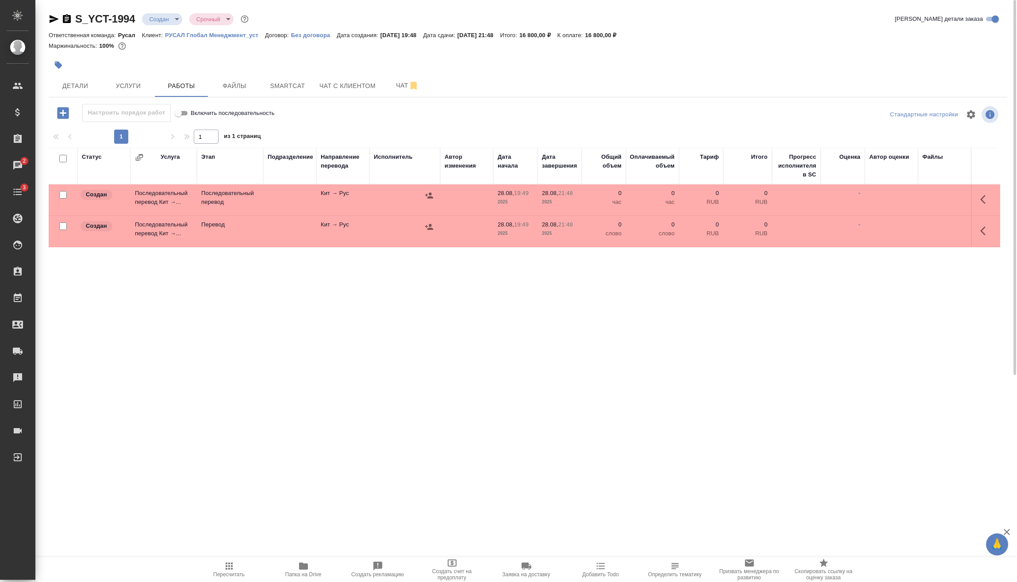
click at [64, 224] on input "checkbox" at bounding box center [63, 227] width 8 height 8
checkbox input "true"
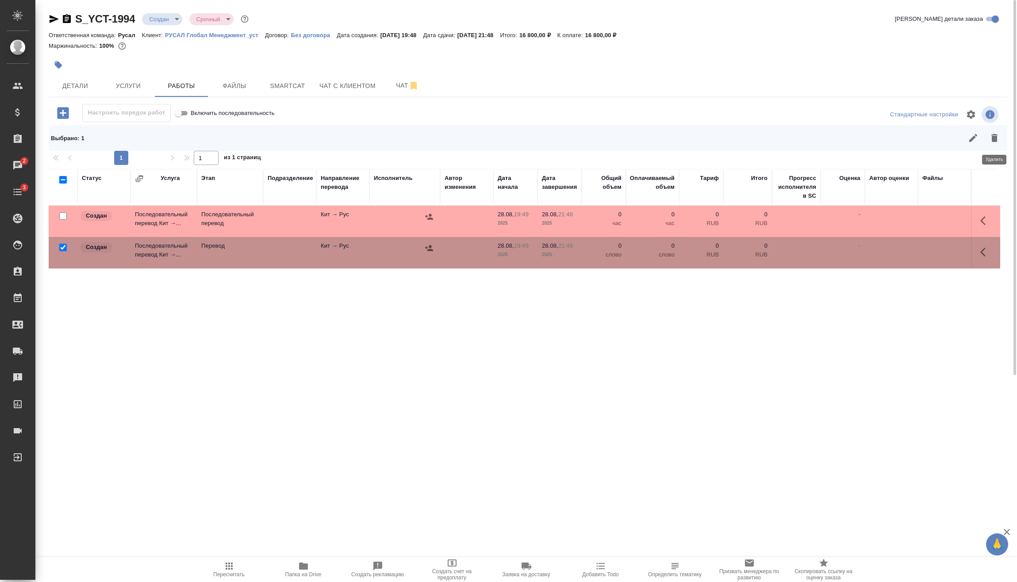
click at [997, 137] on icon "button" at bounding box center [994, 138] width 11 height 11
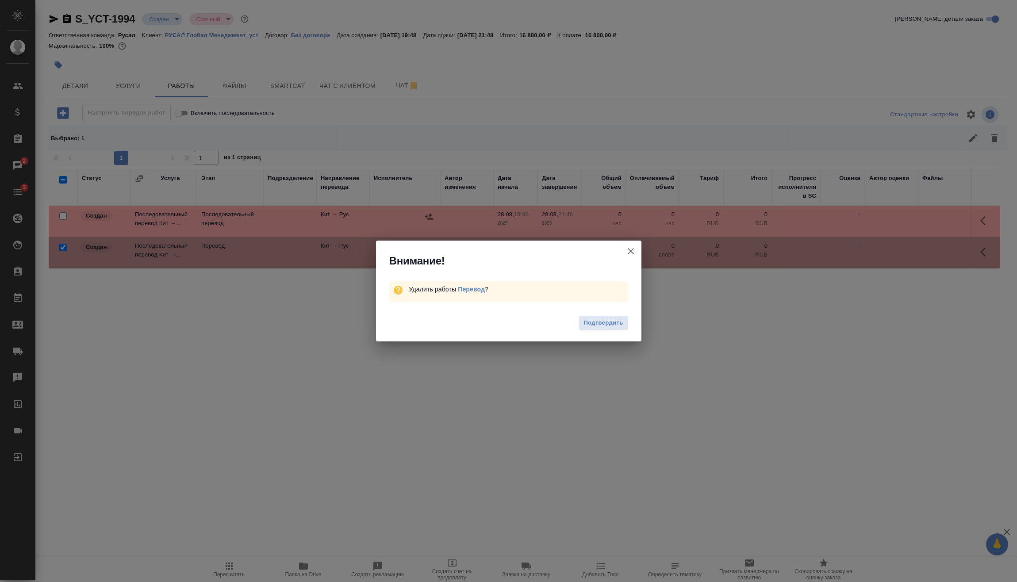
click at [591, 320] on span "Подтвердить" at bounding box center [603, 323] width 39 height 10
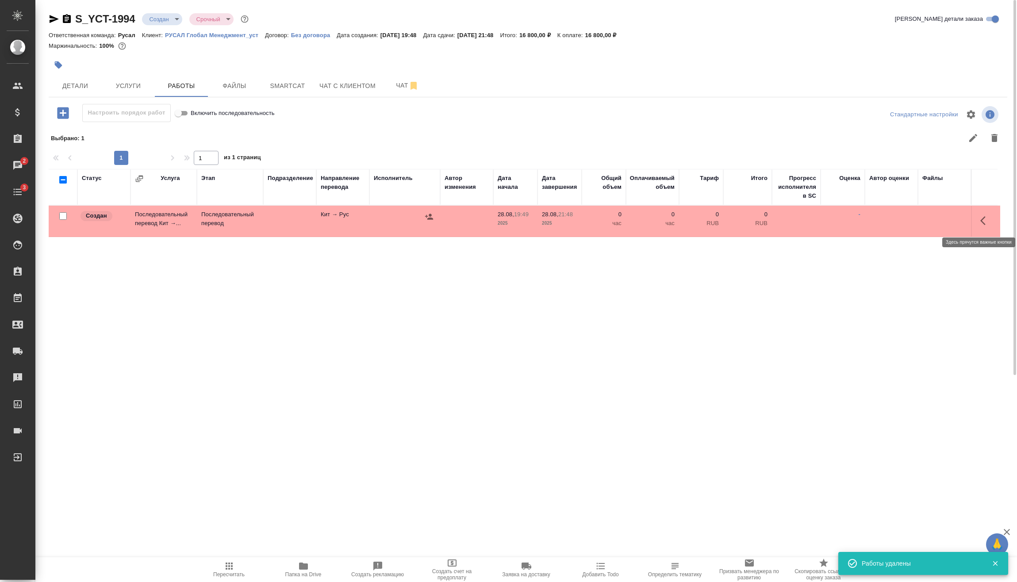
click at [988, 222] on icon "button" at bounding box center [985, 220] width 11 height 11
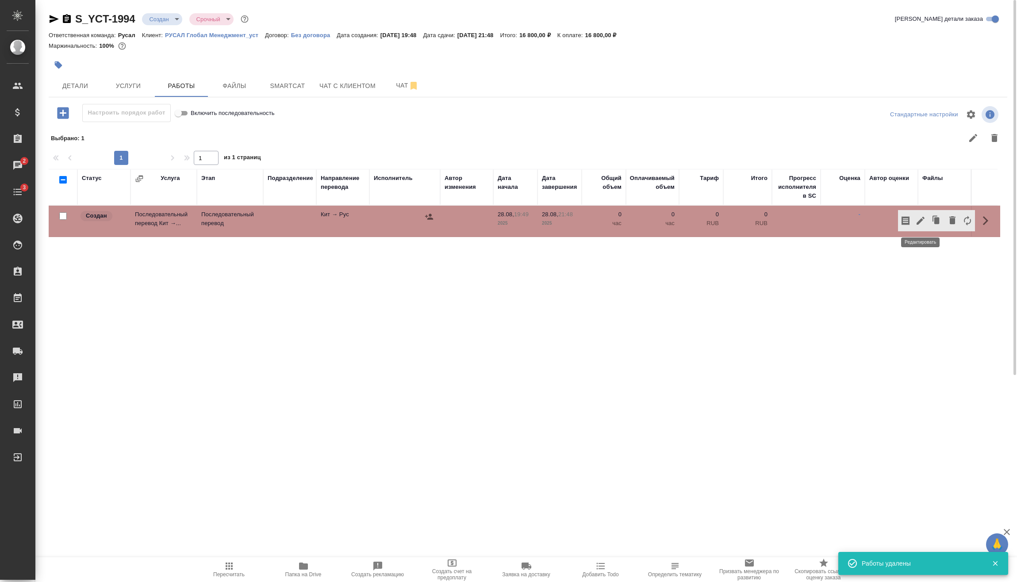
click at [923, 220] on icon "button" at bounding box center [920, 220] width 11 height 11
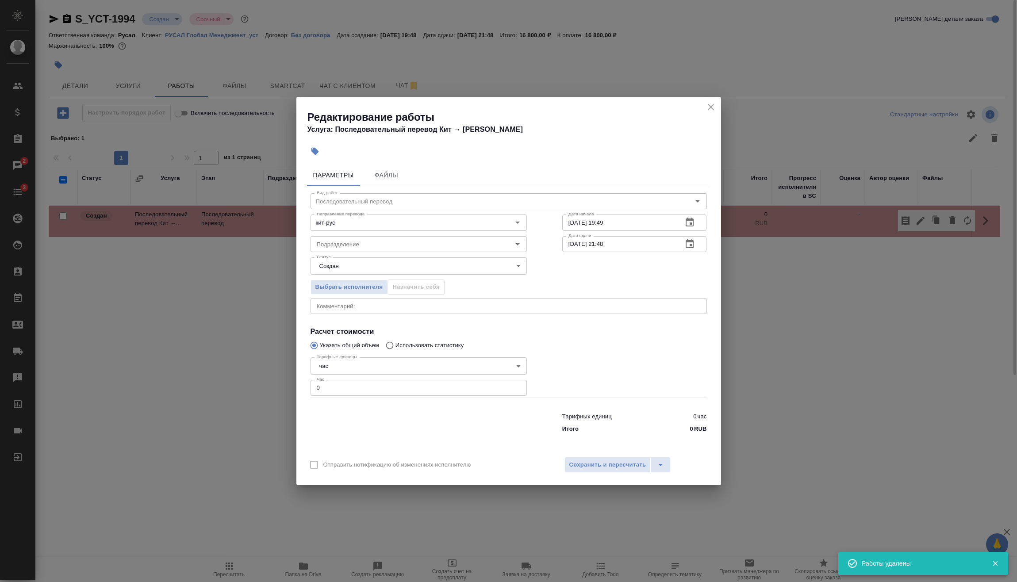
click at [261, 395] on div "Редактирование работы Услуга: Последовательный перевод Кит → Рус Параметры Файл…" at bounding box center [508, 291] width 1017 height 582
type input "2"
click at [613, 465] on span "Сохранить и пересчитать" at bounding box center [607, 465] width 77 height 10
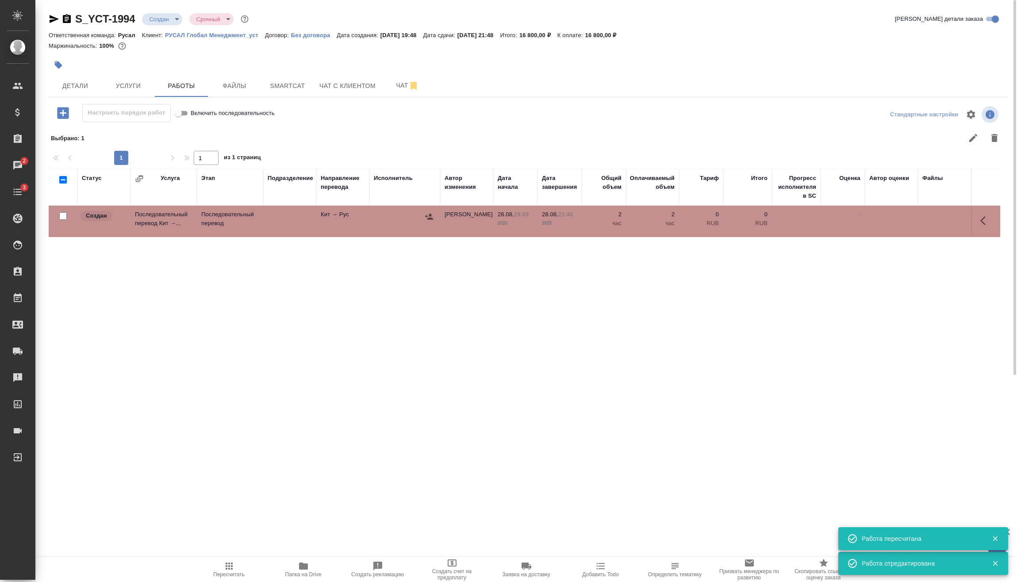
click at [432, 217] on icon "button" at bounding box center [429, 216] width 9 height 9
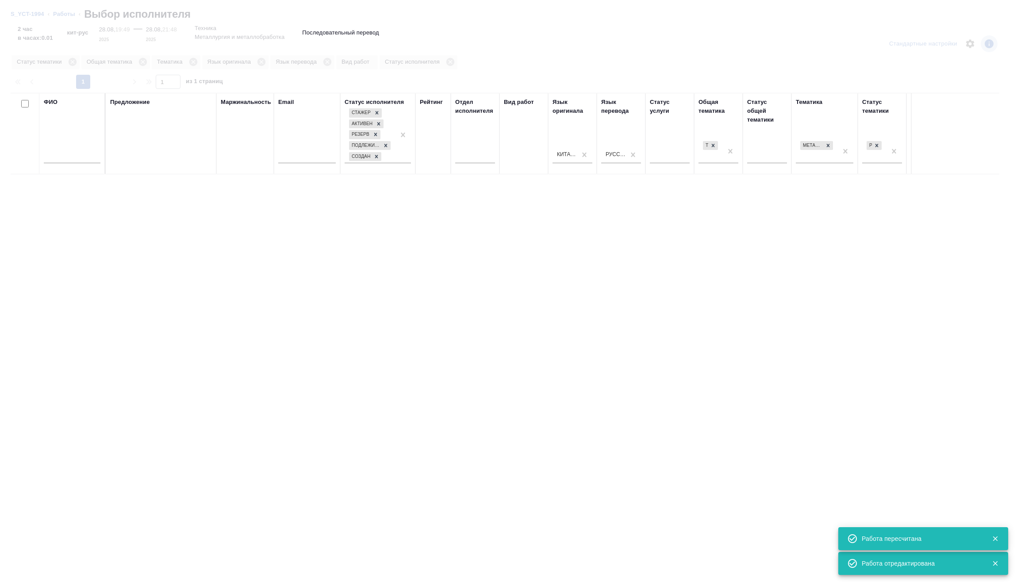
click at [70, 159] on input "text" at bounding box center [72, 157] width 57 height 11
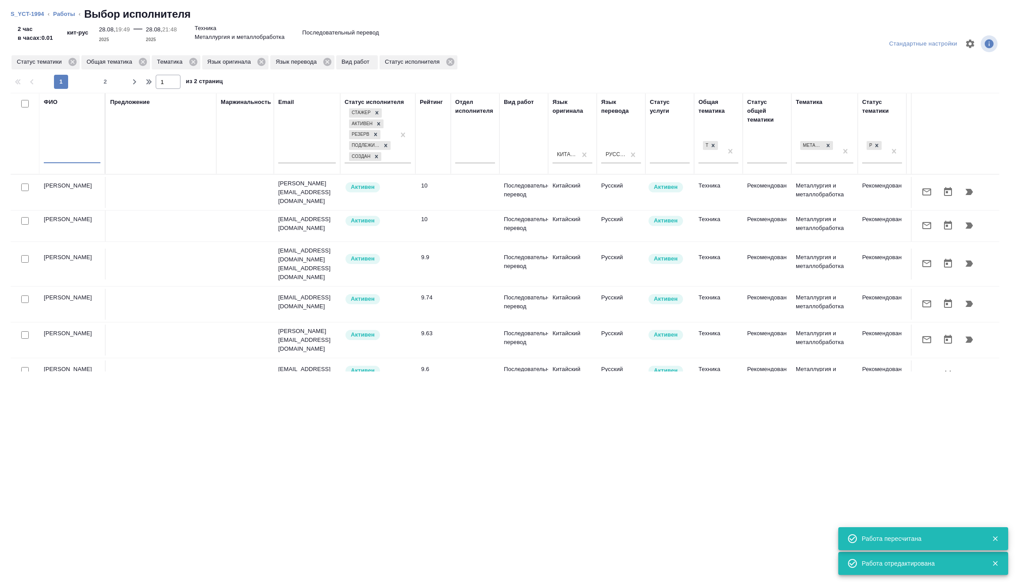
click at [66, 157] on input "text" at bounding box center [72, 157] width 57 height 11
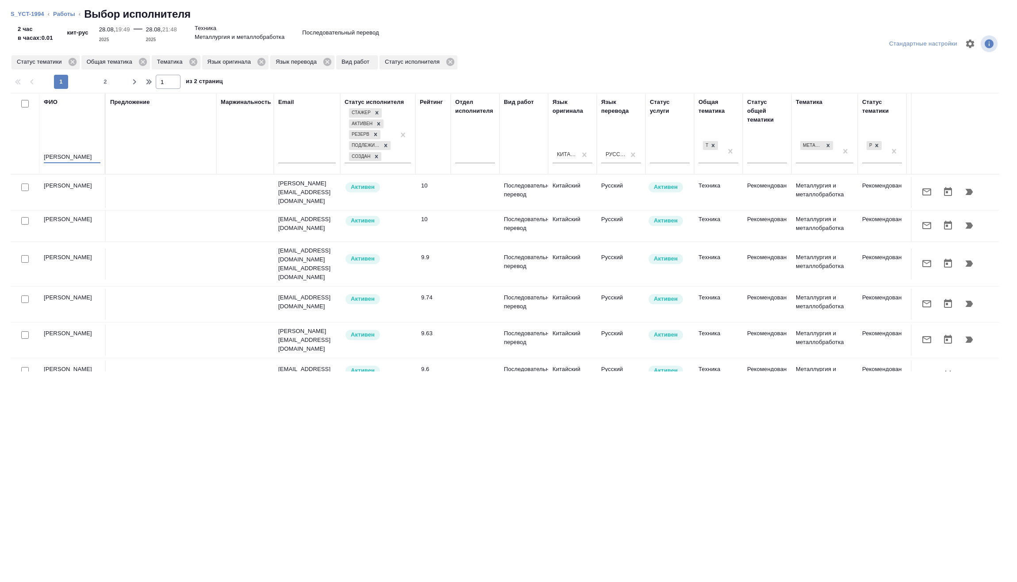
type input "мирошина"
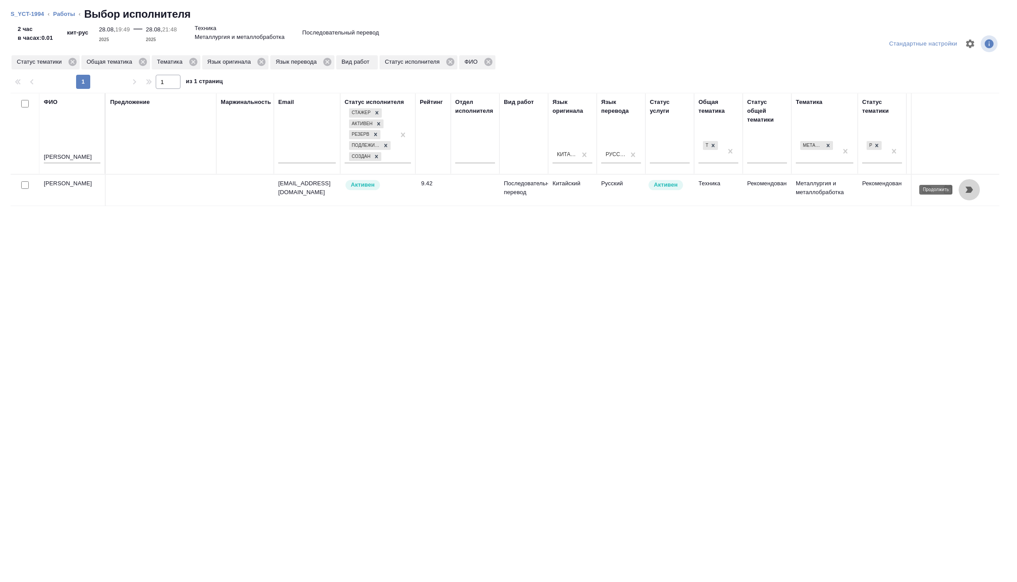
click at [962, 184] on button "button" at bounding box center [969, 189] width 21 height 21
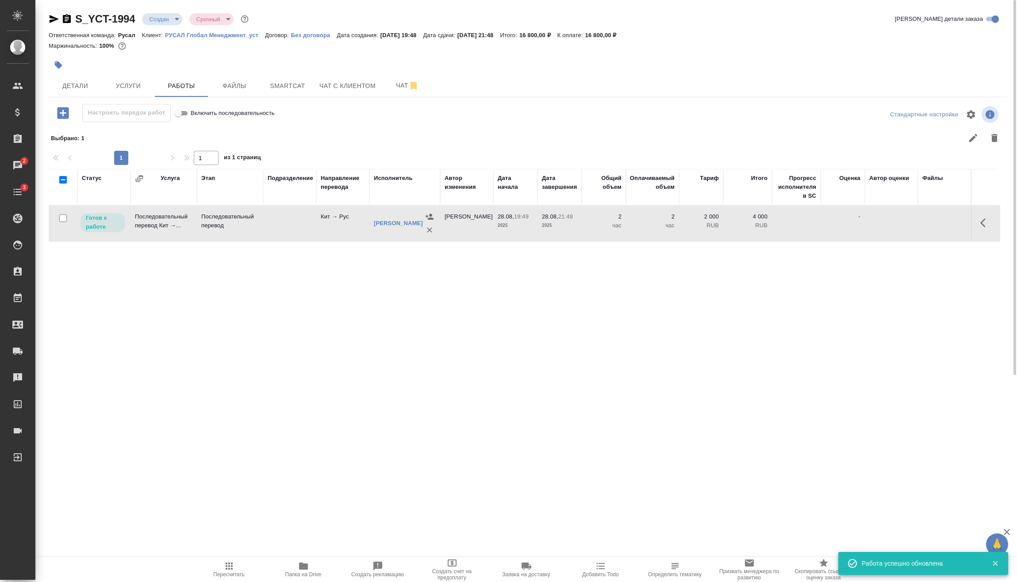
click at [232, 568] on icon "button" at bounding box center [229, 566] width 7 height 7
click at [169, 23] on body "🙏 .cls-1 fill:#fff; AWATERA Vasilev Evgeniy Клиенты Спецификации Заказы 2 Чаты …" at bounding box center [508, 291] width 1017 height 582
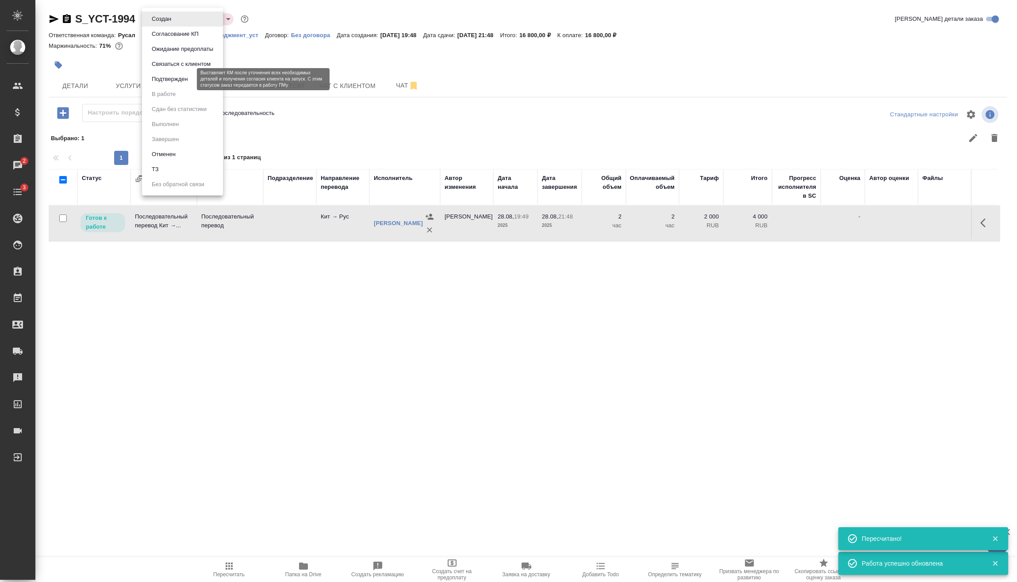
click at [179, 80] on button "Подтвержден" at bounding box center [170, 79] width 42 height 10
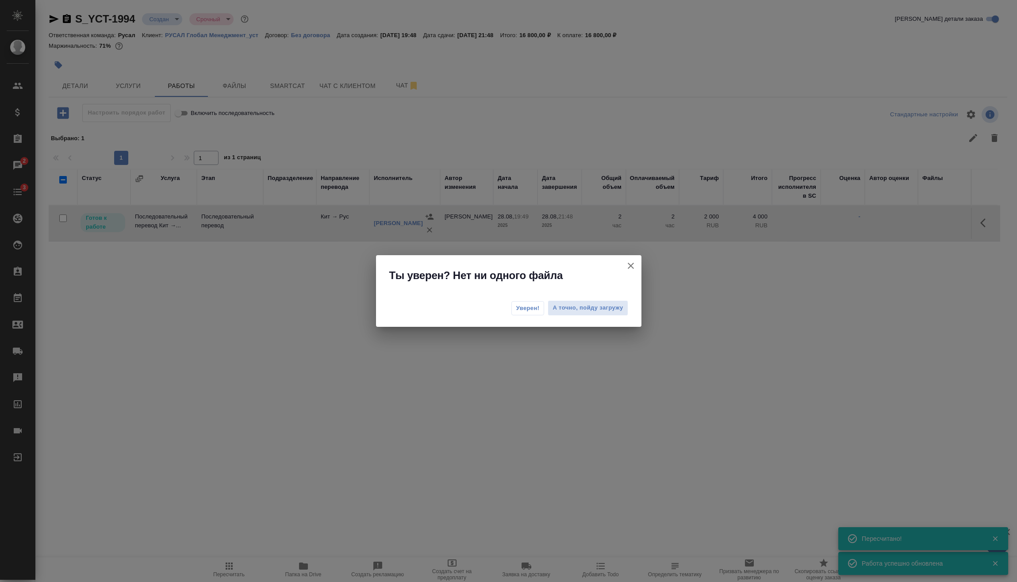
click at [528, 305] on span "Уверен!" at bounding box center [527, 308] width 23 height 9
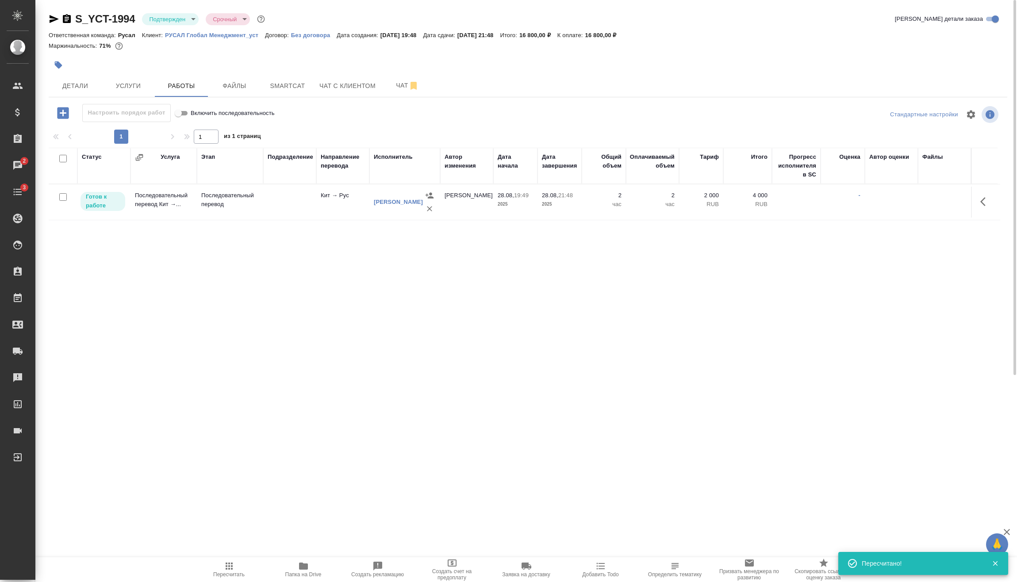
click at [66, 198] on input "checkbox" at bounding box center [63, 197] width 8 height 8
checkbox input "true"
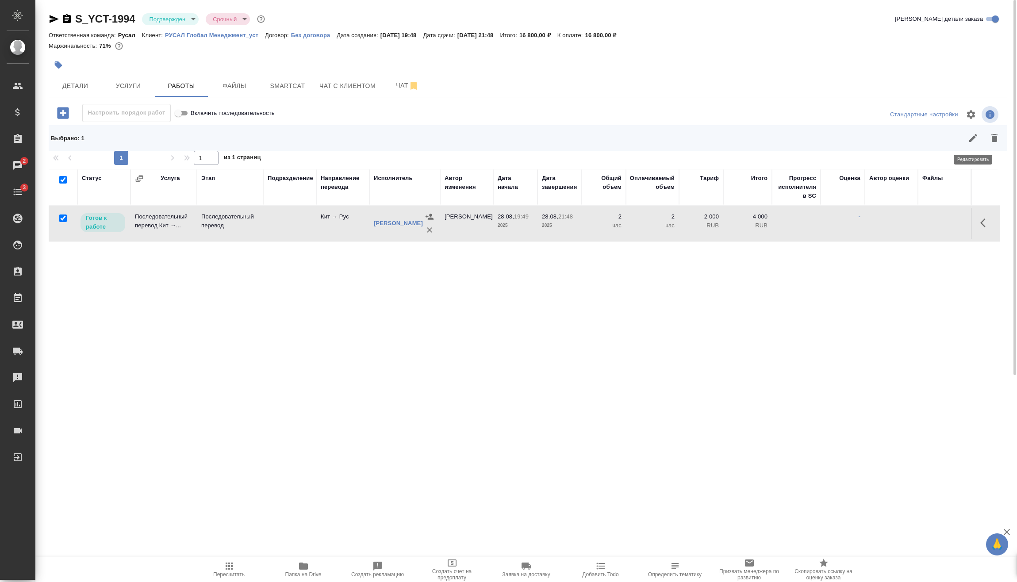
click at [976, 140] on icon "button" at bounding box center [973, 138] width 11 height 11
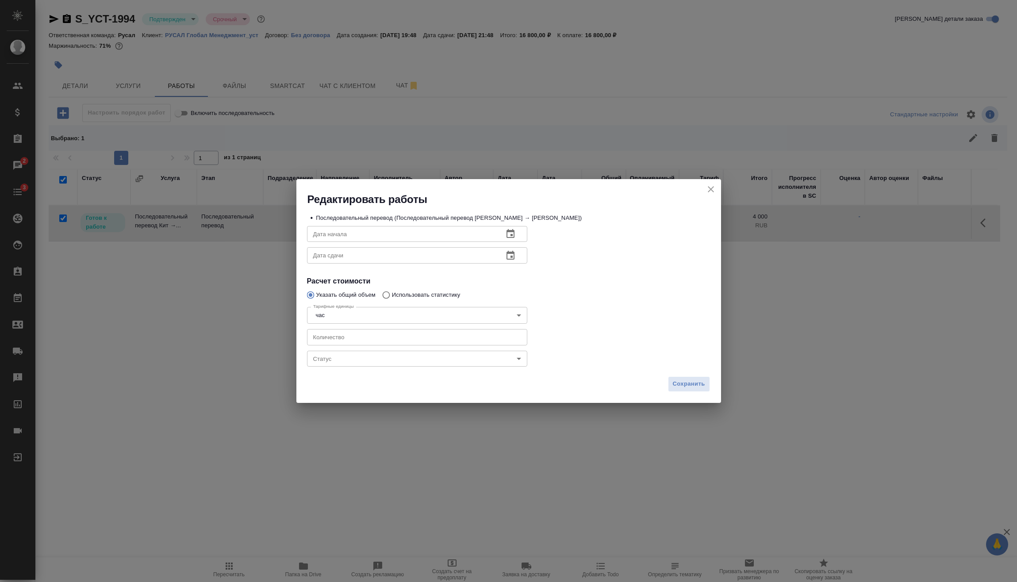
click at [382, 358] on body "🙏 .cls-1 fill:#fff; AWATERA Vasilev Evgeniy Клиенты Спецификации Заказы 2 Чаты …" at bounding box center [508, 291] width 1017 height 582
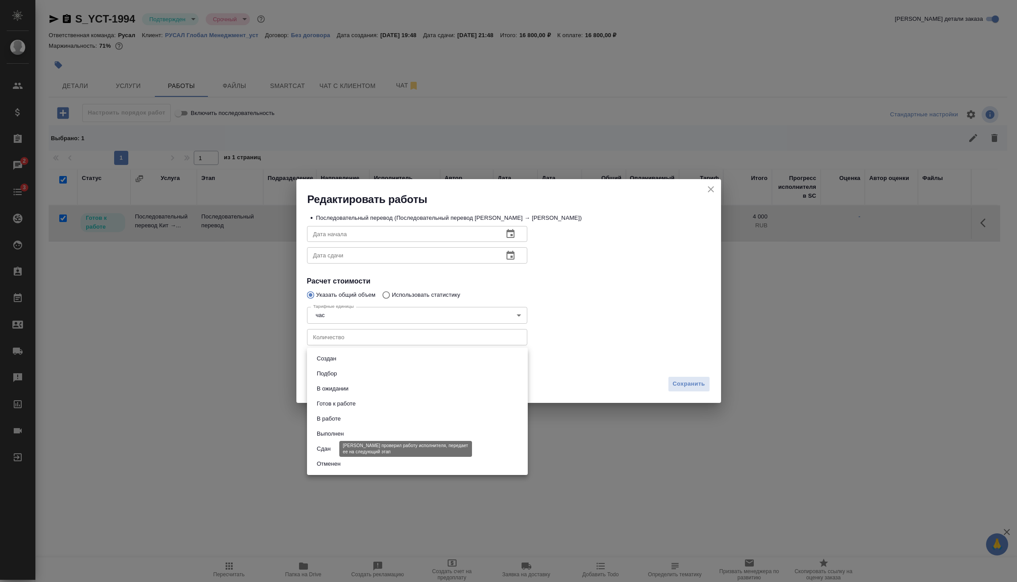
drag, startPoint x: 324, startPoint y: 446, endPoint x: 335, endPoint y: 446, distance: 11.1
click at [325, 446] on button "Сдан" at bounding box center [323, 449] width 19 height 10
type input "closed"
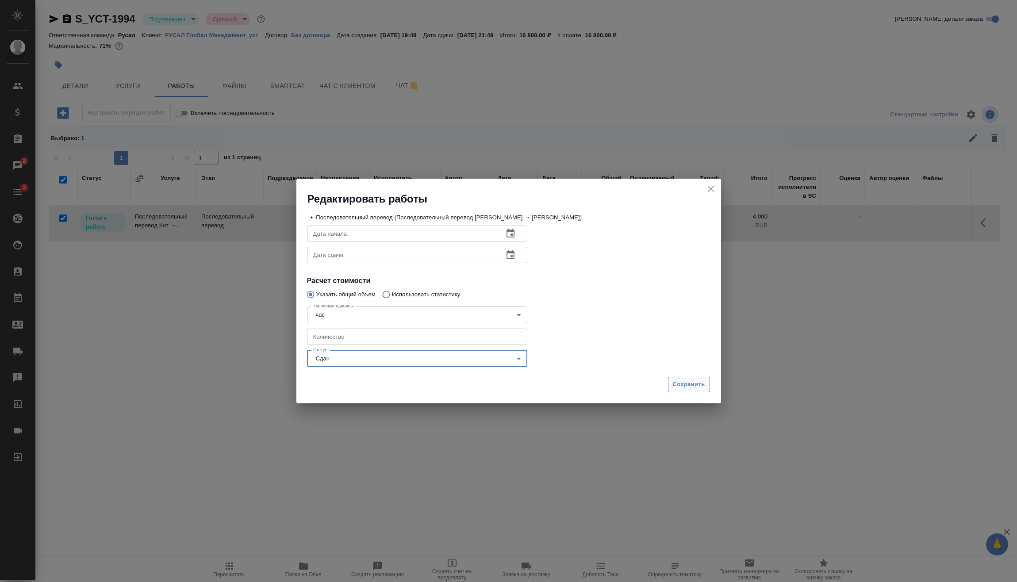
click at [694, 388] on span "Сохранить" at bounding box center [689, 385] width 32 height 10
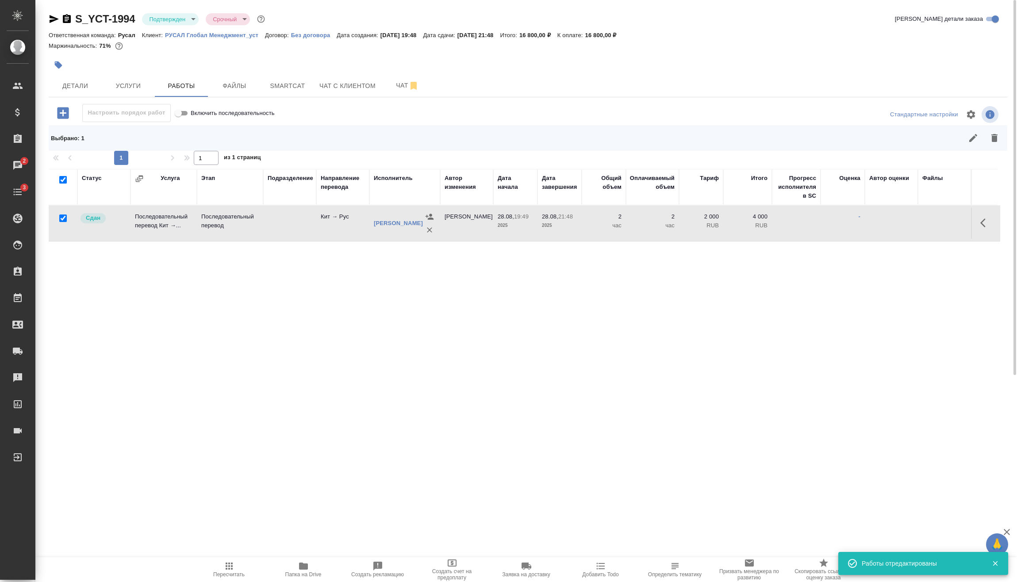
click at [191, 22] on body "🙏 .cls-1 fill:#fff; AWATERA Vasilev Evgeniy Клиенты Спецификации Заказы 2 Чаты …" at bounding box center [508, 291] width 1017 height 582
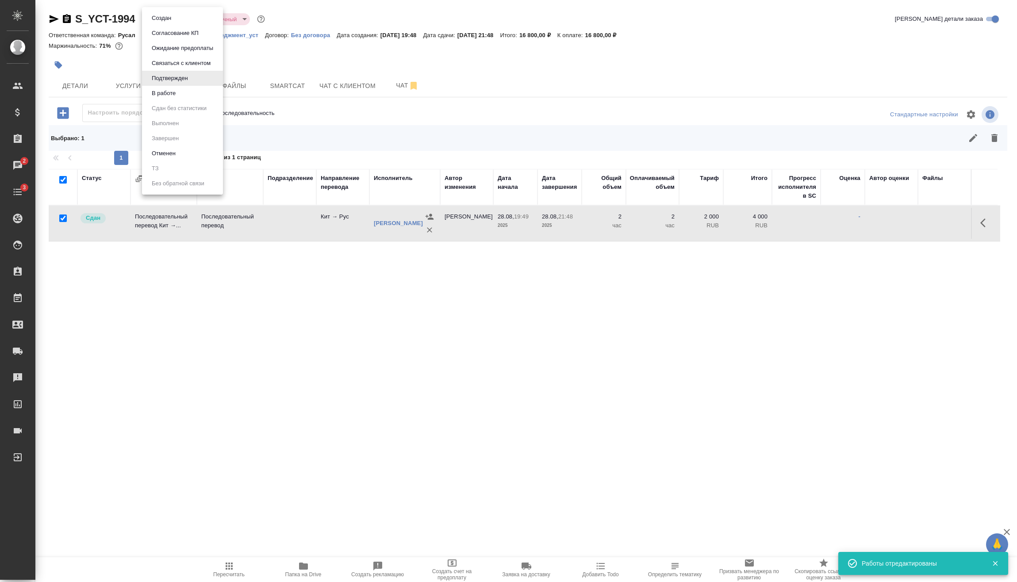
click at [178, 91] on button "В работе" at bounding box center [163, 93] width 29 height 10
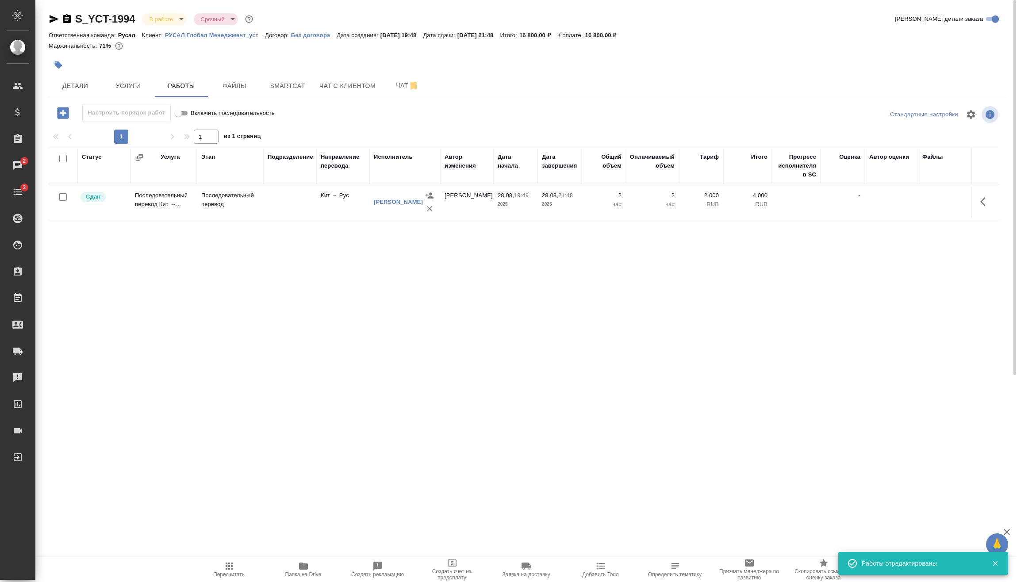
click at [180, 18] on body "🙏 .cls-1 fill:#fff; AWATERA Vasilev Evgeniy Клиенты Спецификации Заказы 2 Чаты …" at bounding box center [508, 291] width 1017 height 582
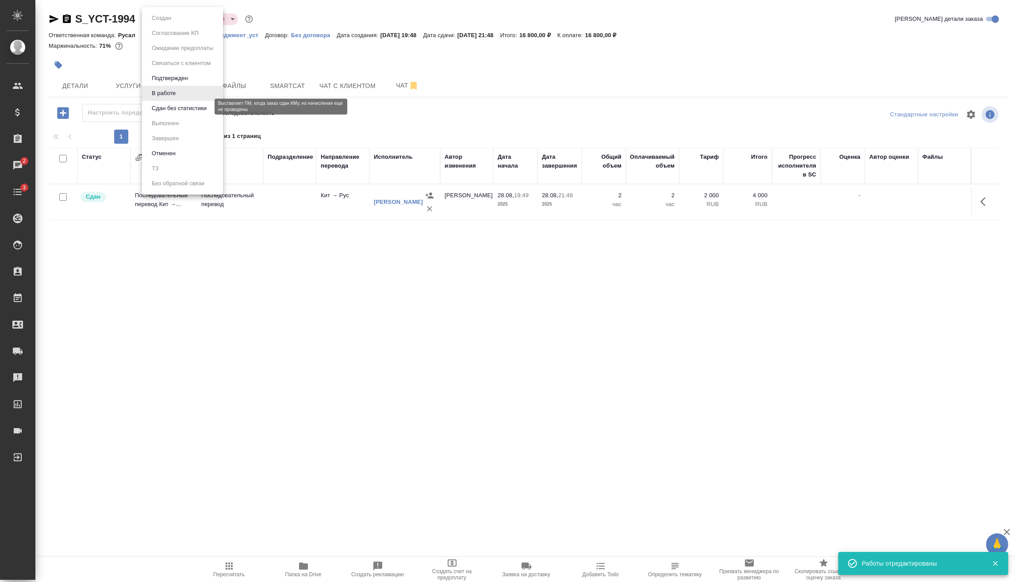
click at [174, 108] on button "Сдан без статистики" at bounding box center [179, 109] width 60 height 10
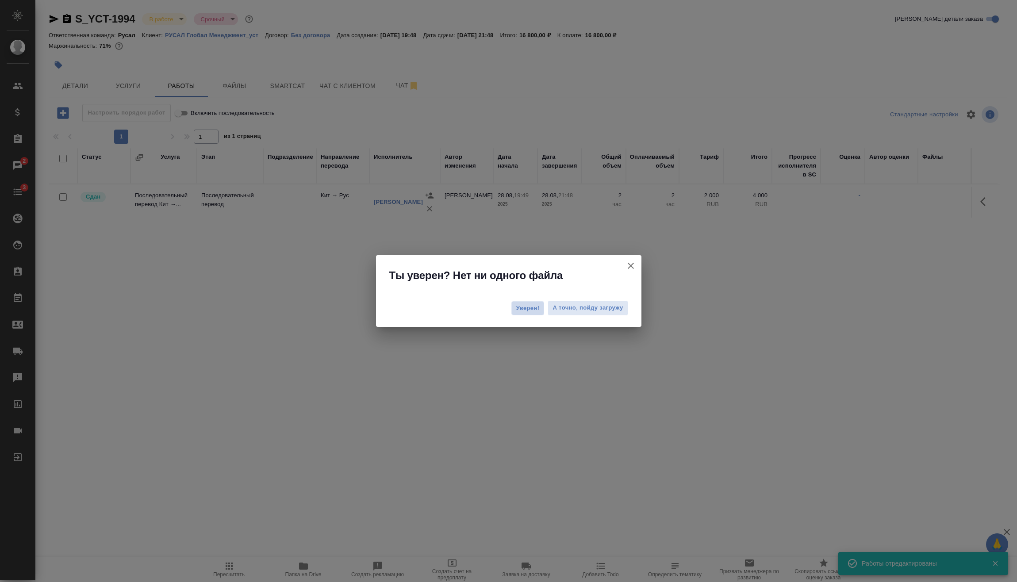
click at [539, 313] on button "Уверен!" at bounding box center [527, 308] width 33 height 14
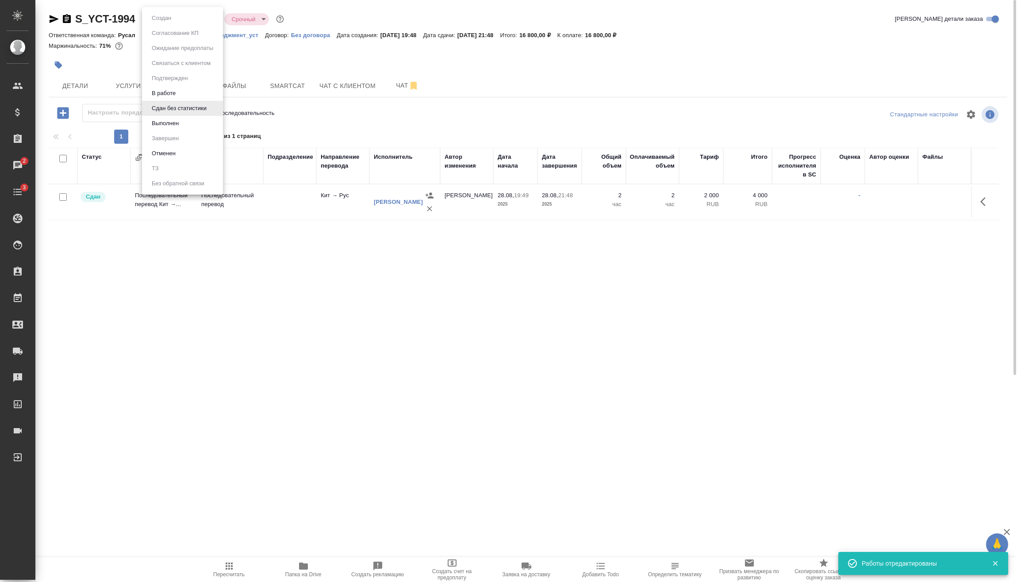
click at [175, 19] on body "🙏 .cls-1 fill:#fff; AWATERA Vasilev Evgeniy Клиенты Спецификации Заказы 2 Чаты …" at bounding box center [508, 291] width 1017 height 582
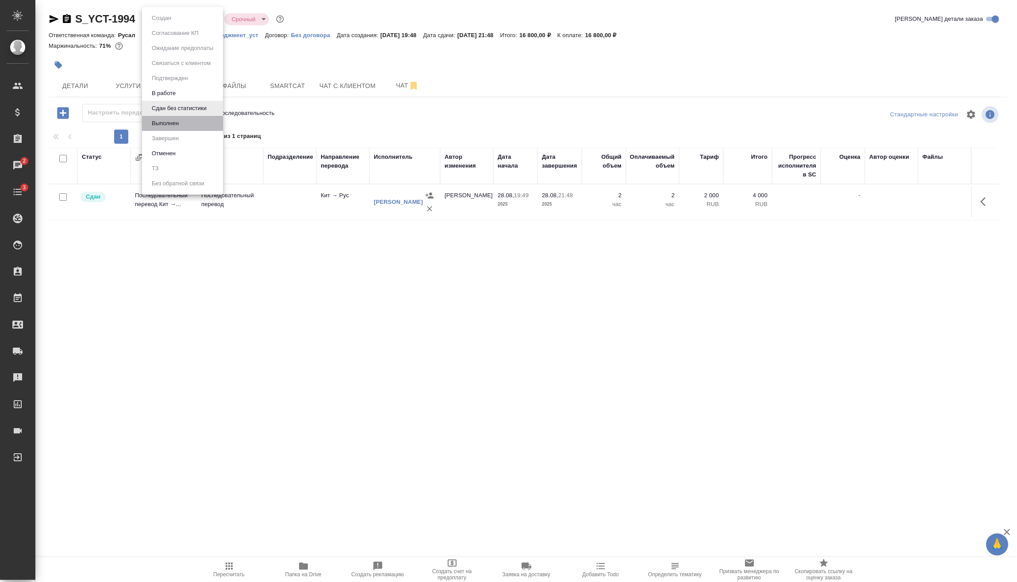
drag, startPoint x: 184, startPoint y: 123, endPoint x: 215, endPoint y: 153, distance: 43.8
click at [184, 123] on li "Выполнен" at bounding box center [182, 123] width 81 height 15
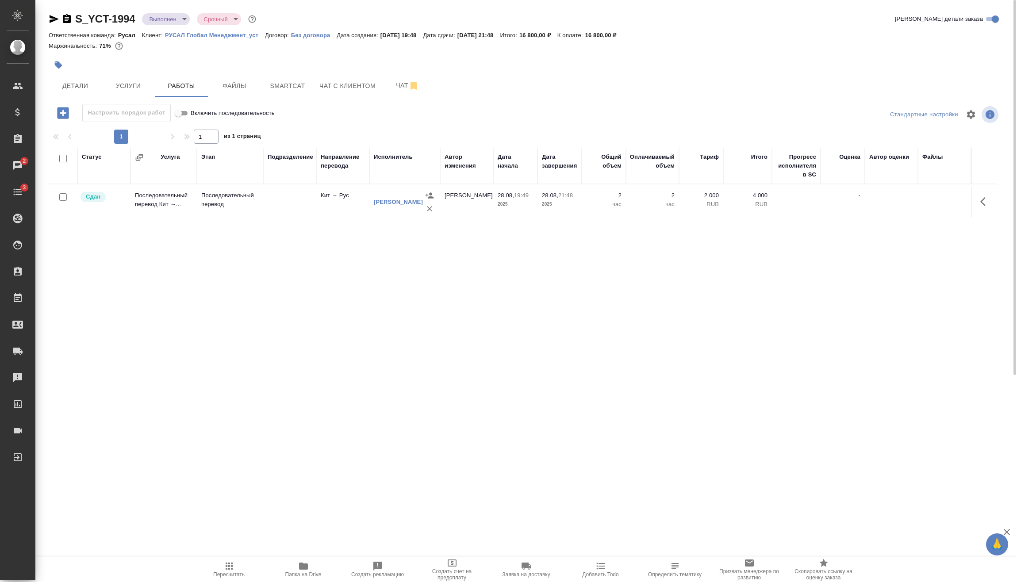
click at [170, 23] on body "🙏 .cls-1 fill:#fff; AWATERA Vasilev Evgeniy Клиенты Спецификации Заказы 2 Чаты …" at bounding box center [508, 291] width 1017 height 582
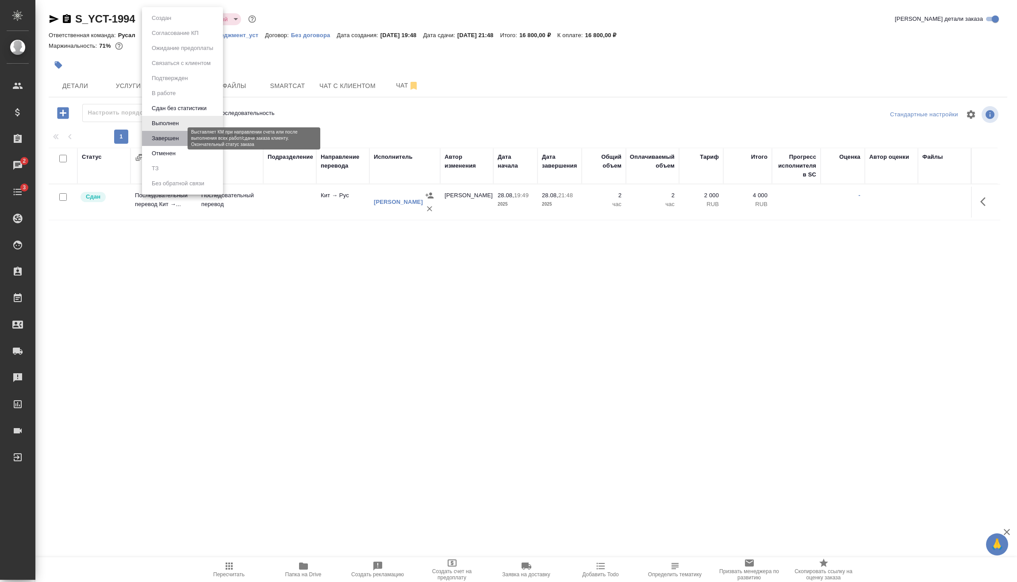
click at [159, 134] on button "Завершен" at bounding box center [165, 139] width 32 height 10
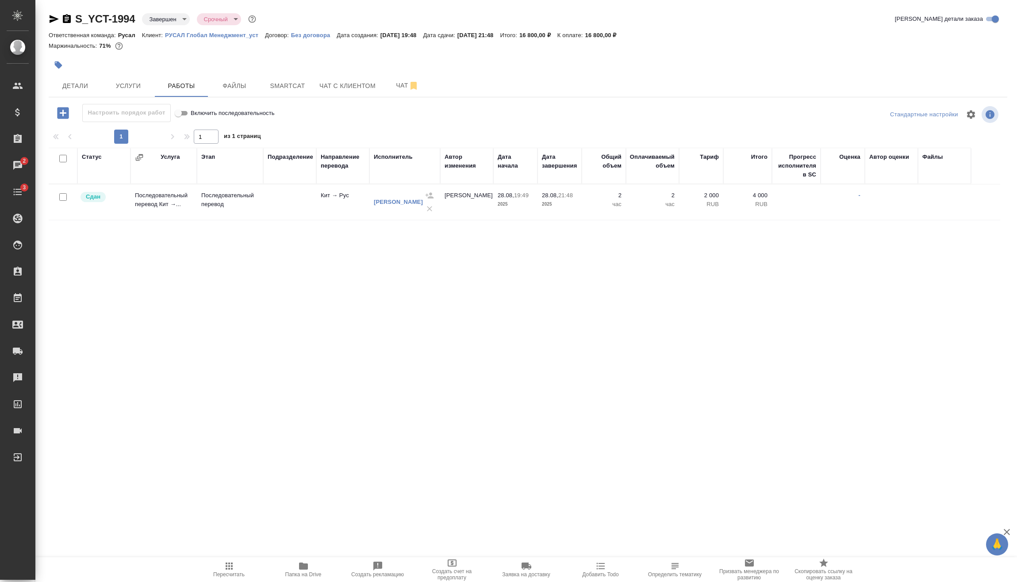
click at [66, 15] on icon "button" at bounding box center [67, 18] width 8 height 9
click at [134, 87] on span "Услуги" at bounding box center [128, 86] width 42 height 11
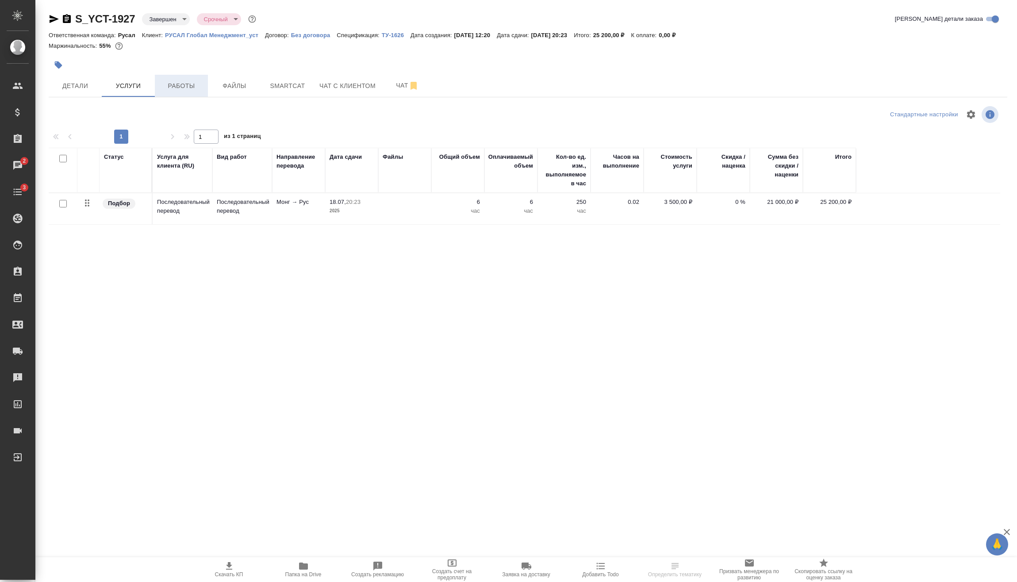
click at [177, 81] on span "Работы" at bounding box center [181, 86] width 42 height 11
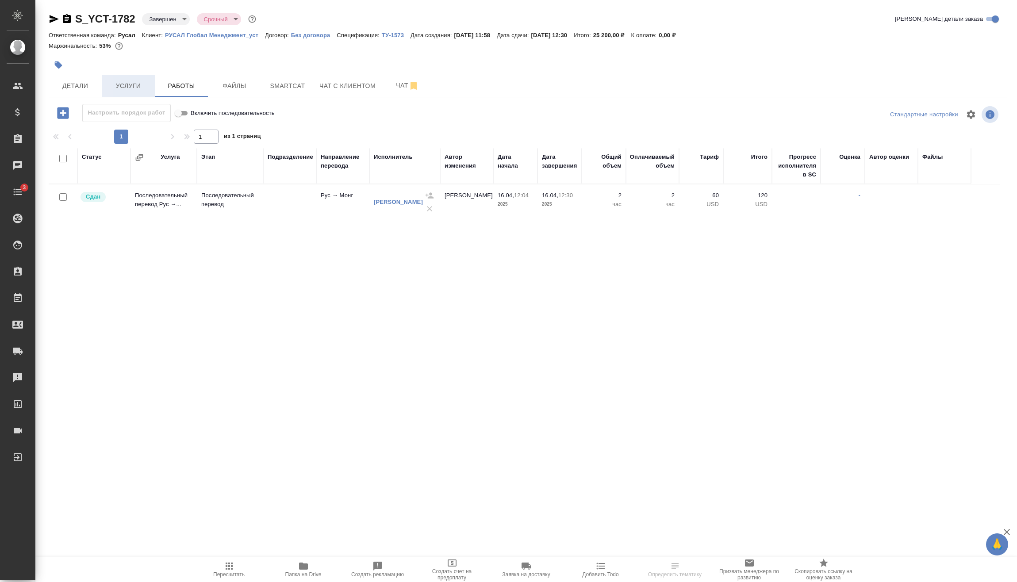
click at [128, 86] on span "Услуги" at bounding box center [128, 86] width 42 height 11
